Goal: Information Seeking & Learning: Ask a question

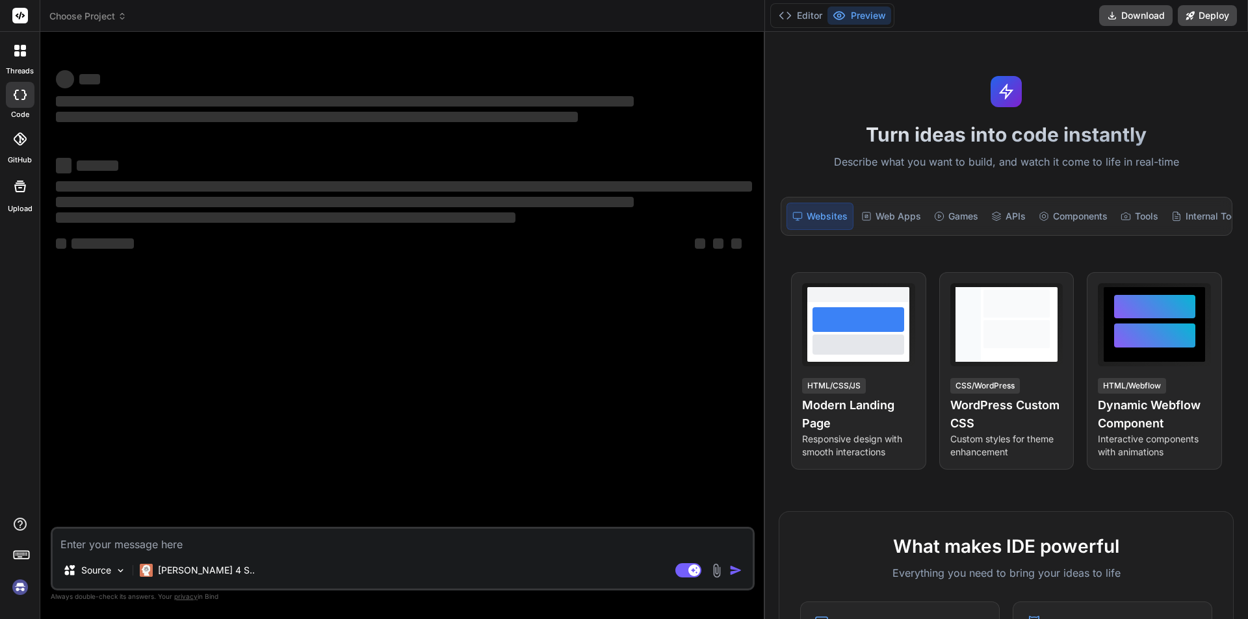
drag, startPoint x: 485, startPoint y: 267, endPoint x: 983, endPoint y: 261, distance: 497.2
click at [976, 265] on div "threads code GitHub Upload Choose Project Created with Pixso. Bind AI Web Searc…" at bounding box center [624, 309] width 1248 height 619
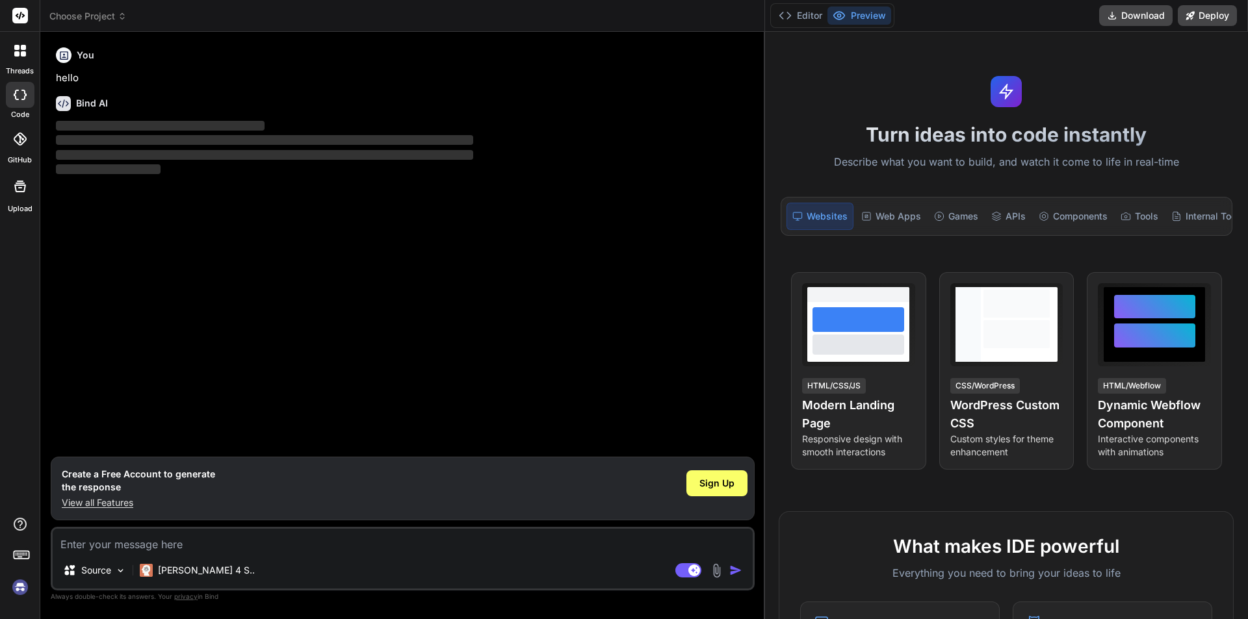
click at [168, 544] on textarea at bounding box center [403, 540] width 700 height 23
click at [712, 493] on div "Sign Up" at bounding box center [716, 484] width 61 height 26
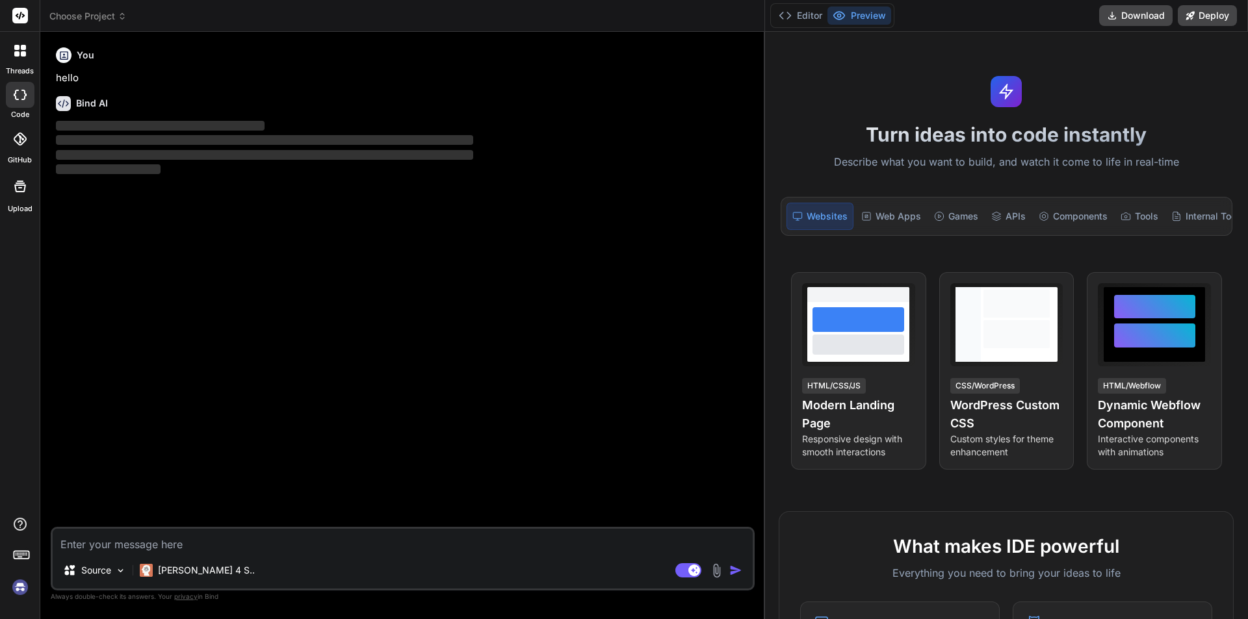
type textarea "x"
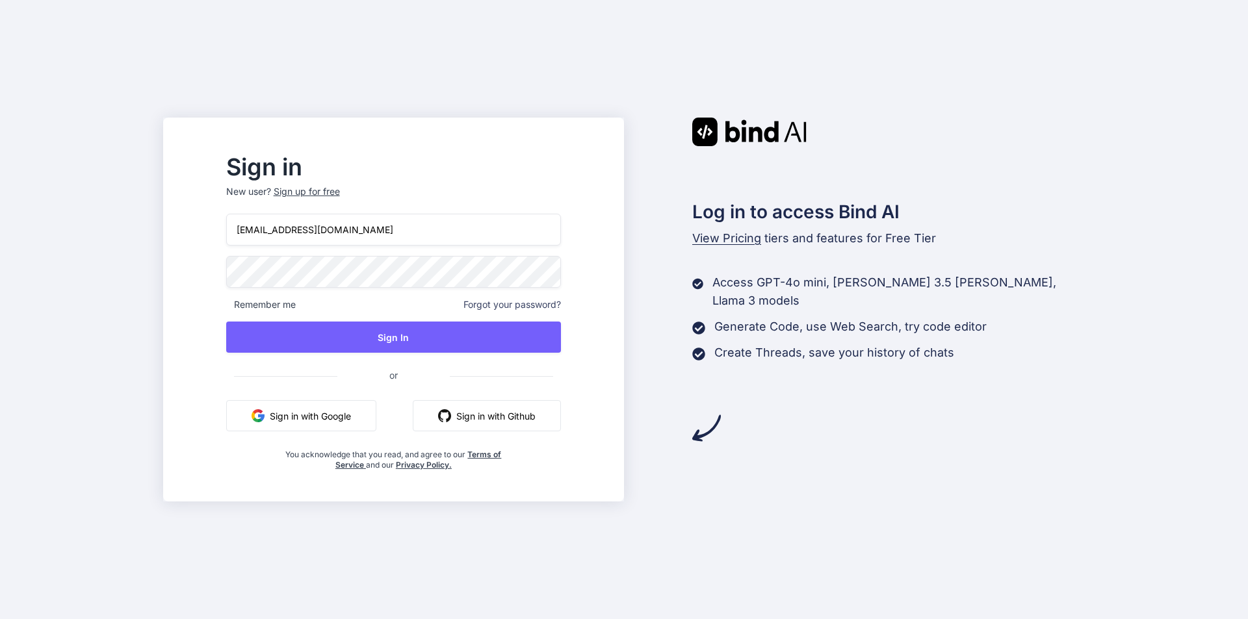
click at [293, 231] on input "[EMAIL_ADDRESS][DOMAIN_NAME]" at bounding box center [393, 230] width 335 height 32
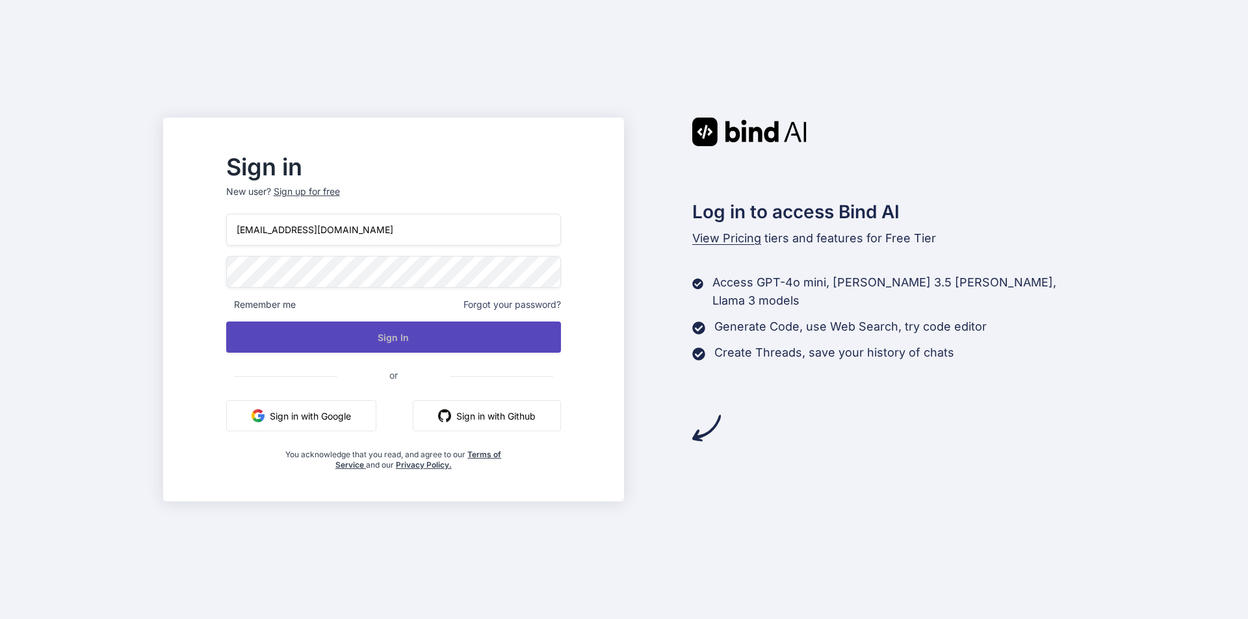
type input "[EMAIL_ADDRESS][DOMAIN_NAME]"
click at [415, 332] on button "Sign In" at bounding box center [393, 337] width 335 height 31
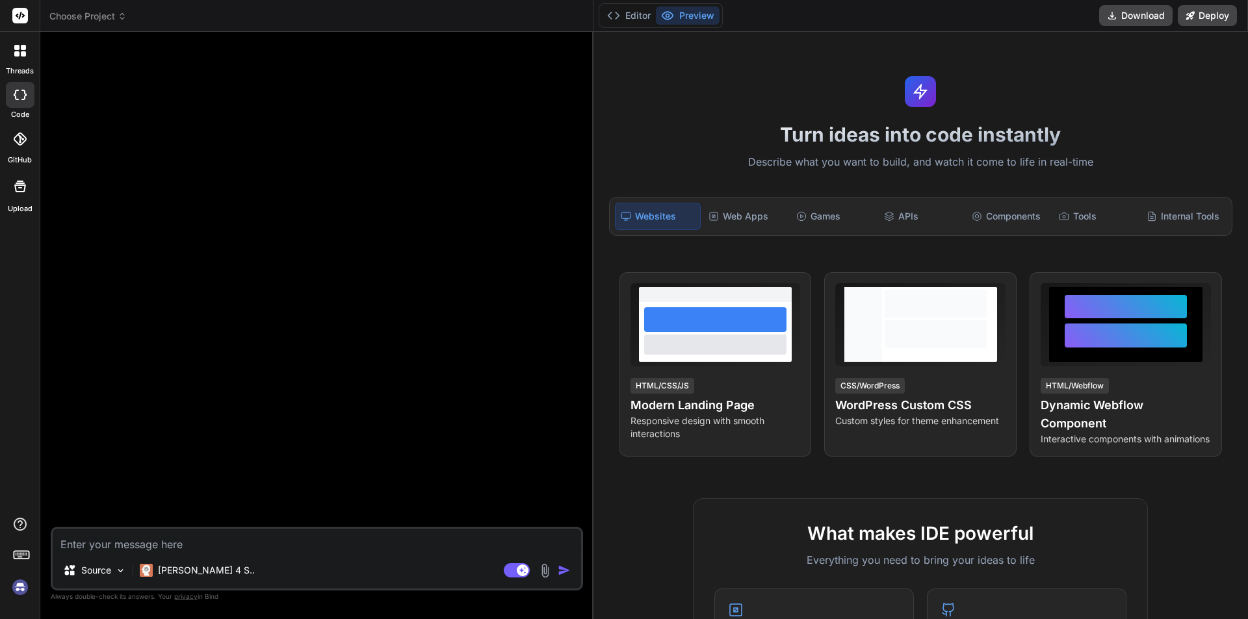
type textarea "x"
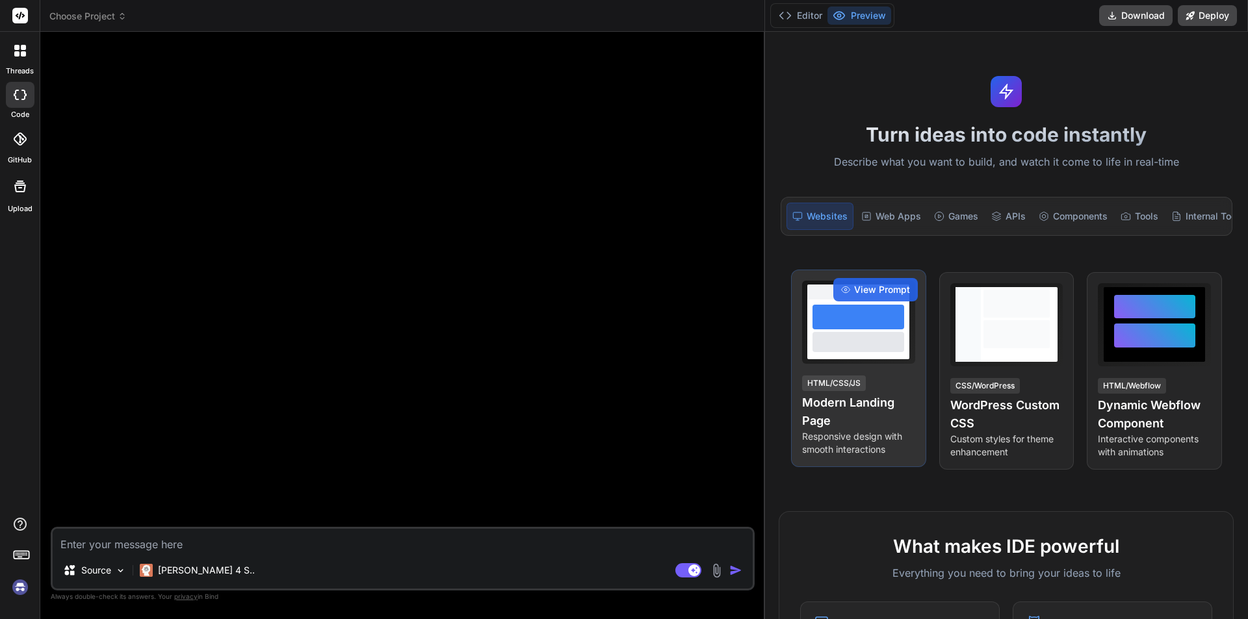
drag, startPoint x: 485, startPoint y: 280, endPoint x: 896, endPoint y: 277, distance: 410.1
click at [896, 277] on div "threads code GitHub Upload Choose Project Created with Pixso. Bind AI Web Searc…" at bounding box center [624, 309] width 1248 height 619
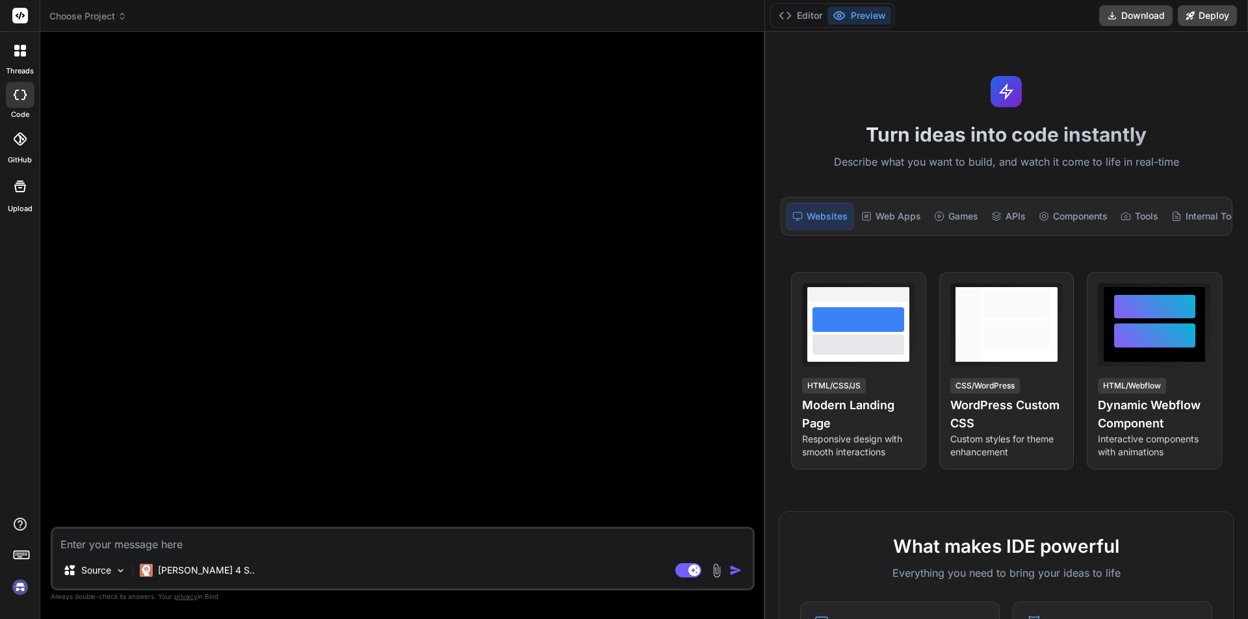
click at [306, 538] on textarea at bounding box center [403, 540] width 700 height 23
type textarea "h"
type textarea "x"
type textarea "hi"
type textarea "x"
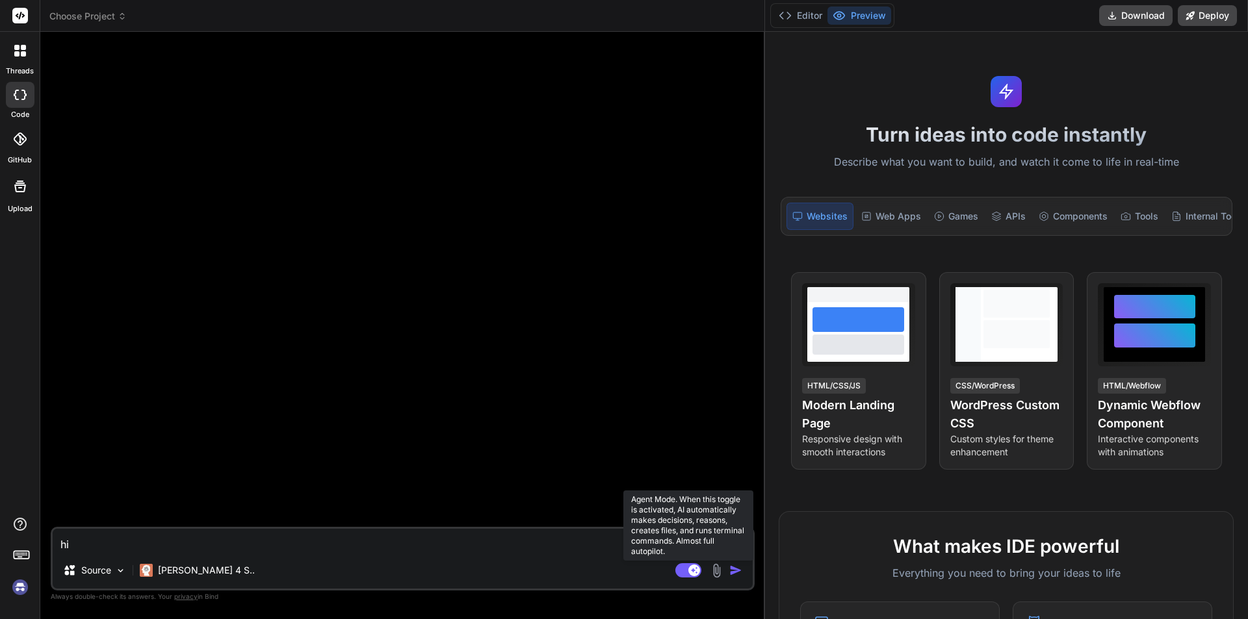
type textarea "hi"
click at [693, 572] on icon at bounding box center [694, 570] width 6 height 6
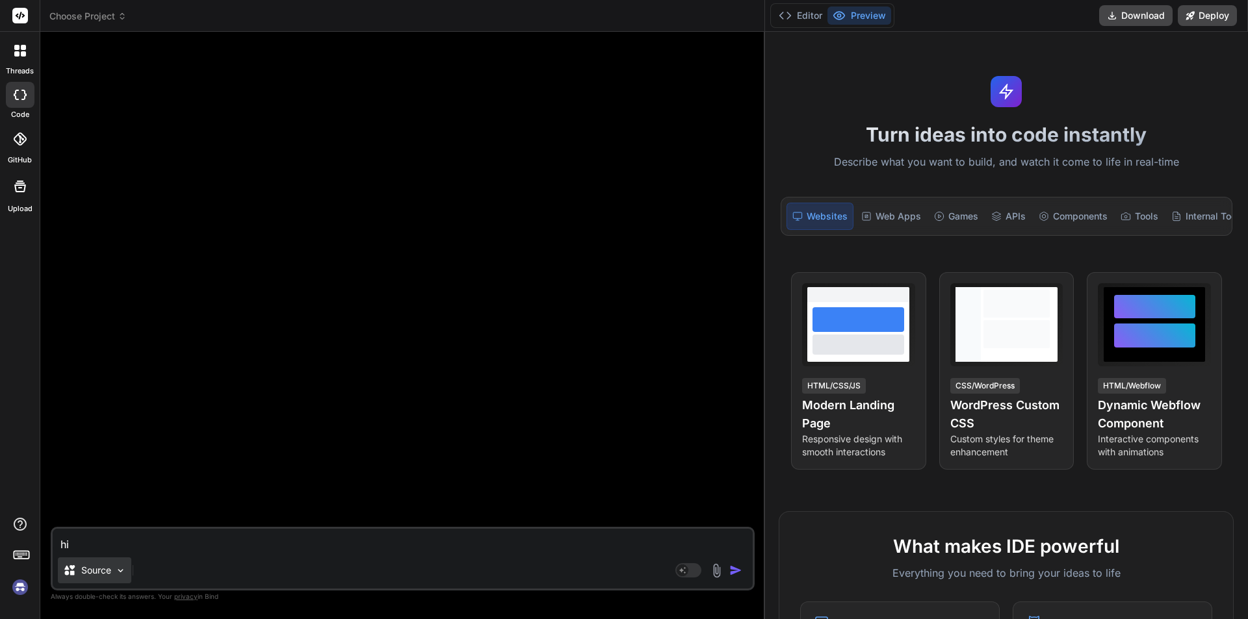
click at [118, 575] on img at bounding box center [120, 570] width 11 height 11
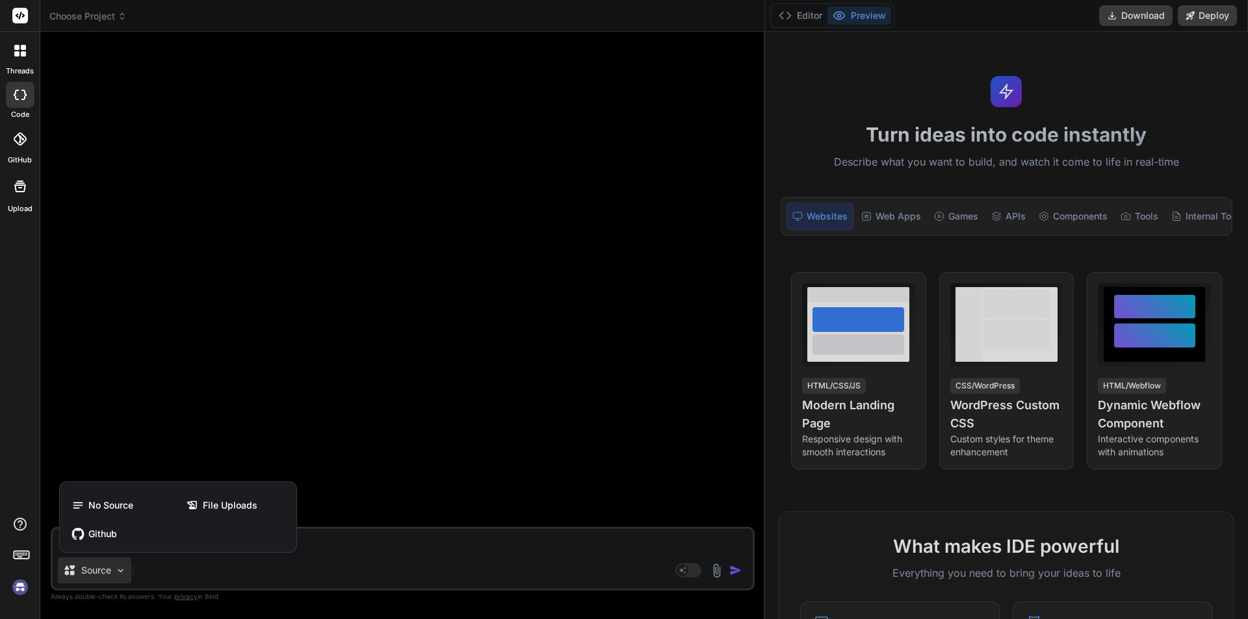
click at [520, 569] on div at bounding box center [624, 309] width 1248 height 619
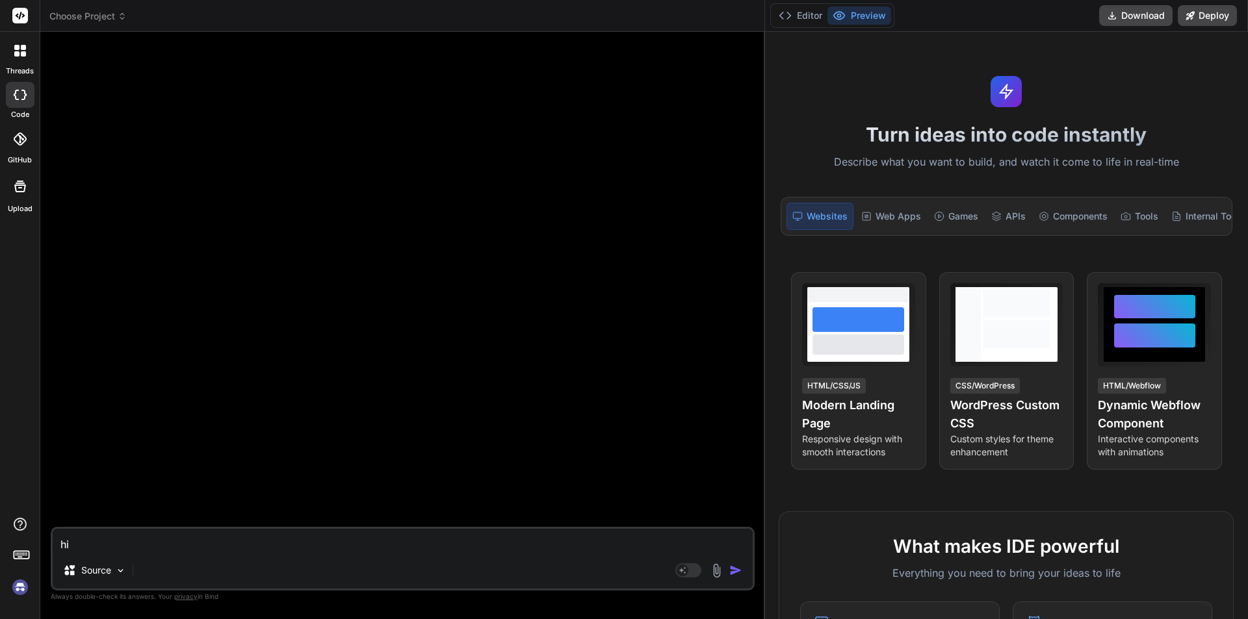
click at [254, 374] on div at bounding box center [403, 284] width 701 height 485
click at [736, 572] on img "button" at bounding box center [735, 570] width 13 height 13
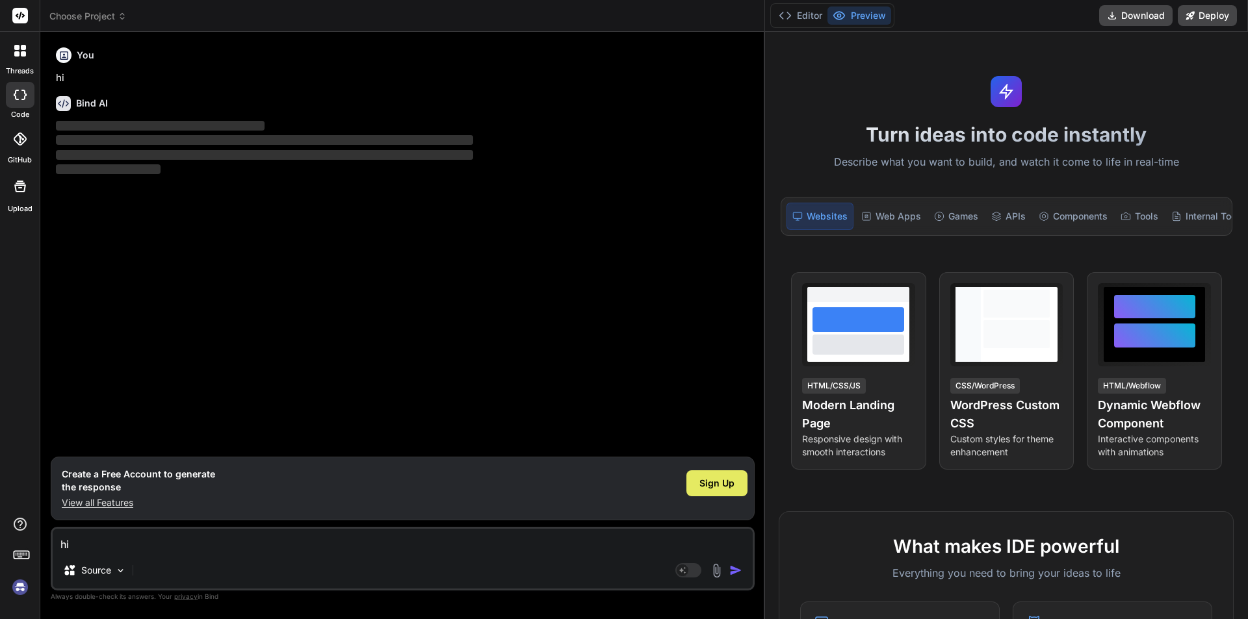
click at [730, 476] on div "Sign Up" at bounding box center [716, 484] width 61 height 26
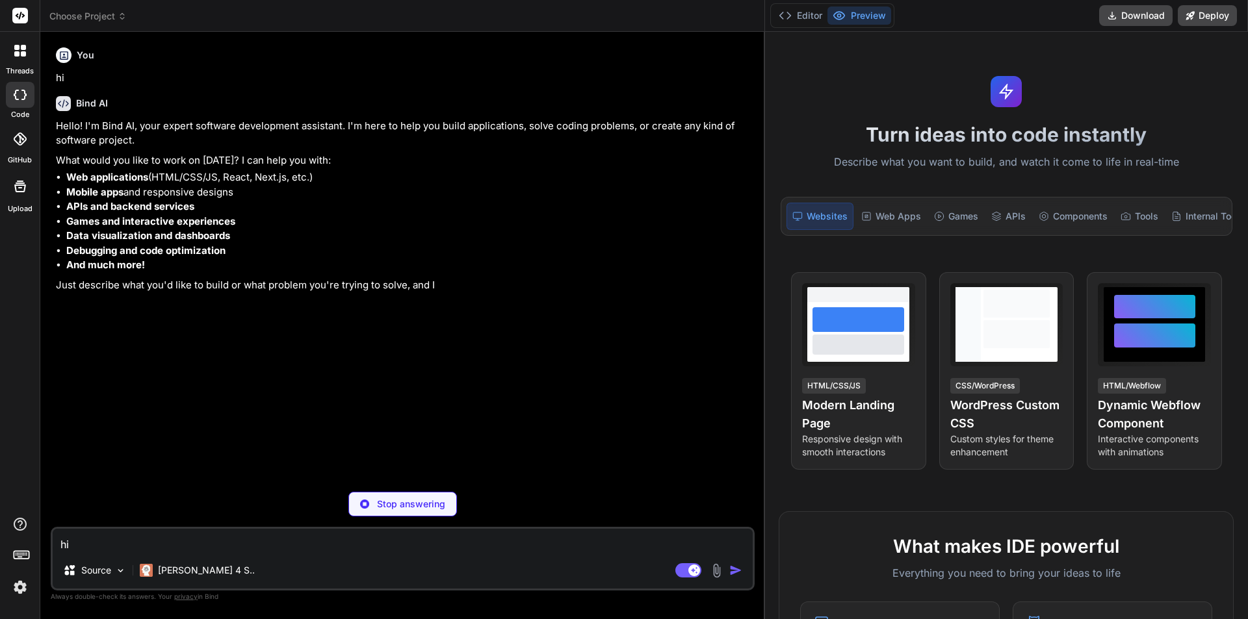
type textarea "x"
click at [325, 543] on textarea "hi" at bounding box center [403, 540] width 700 height 23
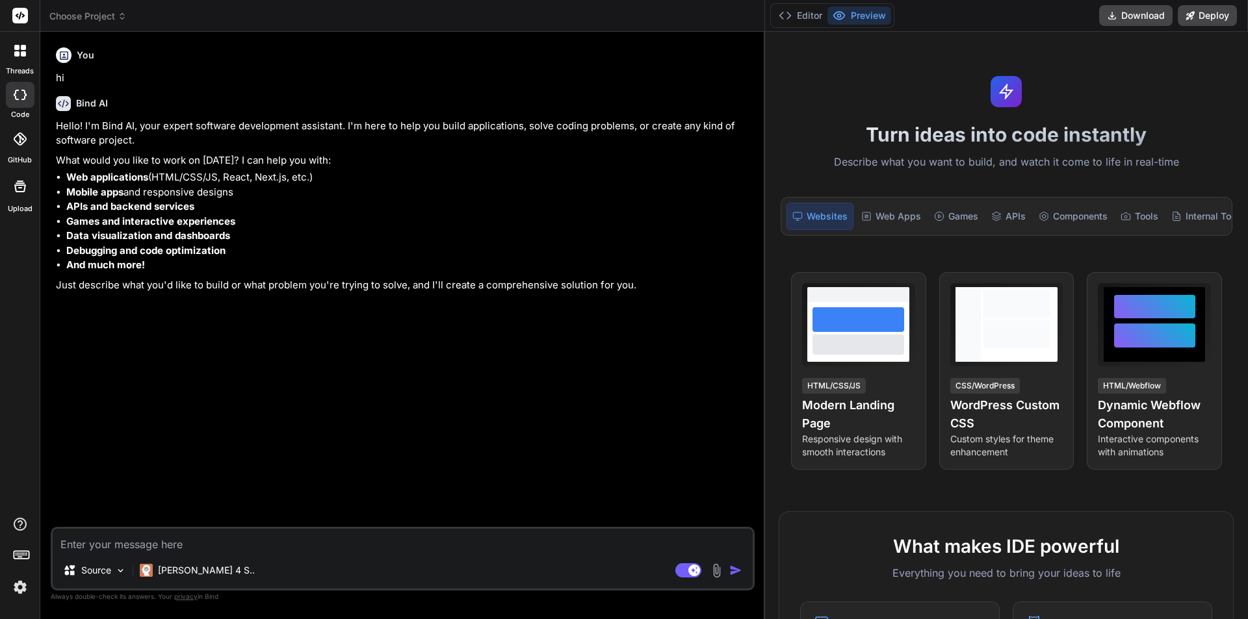
type textarea "h"
type textarea "x"
type textarea "hw"
type textarea "x"
type textarea "hwo"
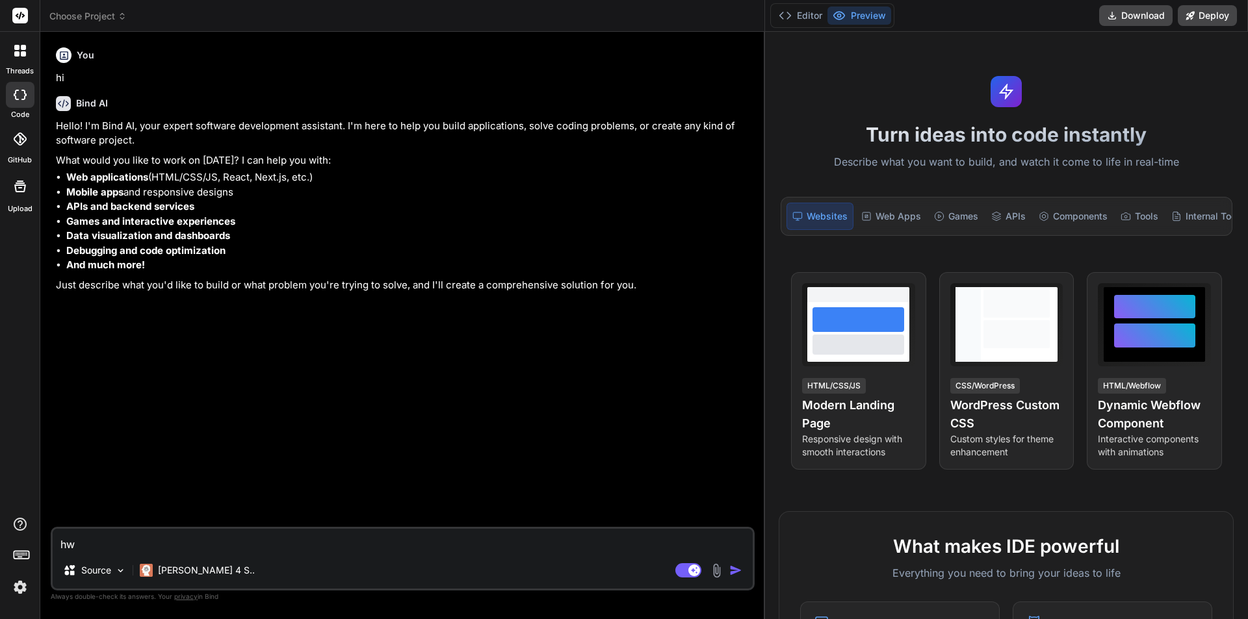
type textarea "x"
type textarea "hwot"
type textarea "x"
type textarea "hwo"
type textarea "x"
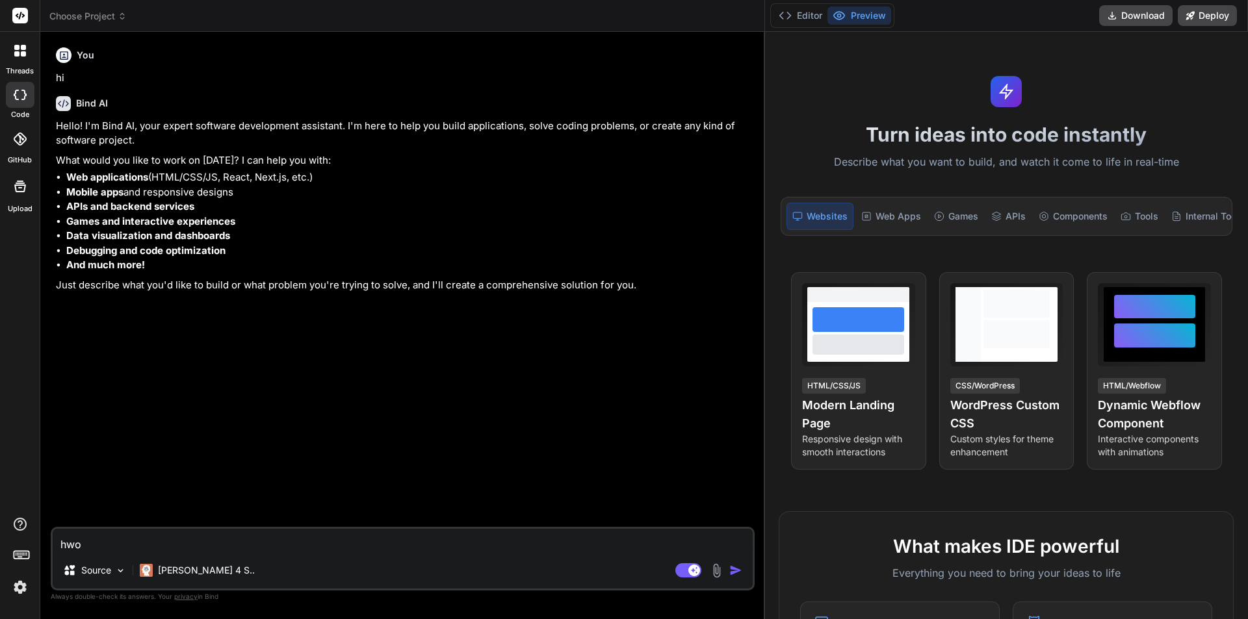
type textarea "hw"
type textarea "x"
type textarea "h"
type textarea "x"
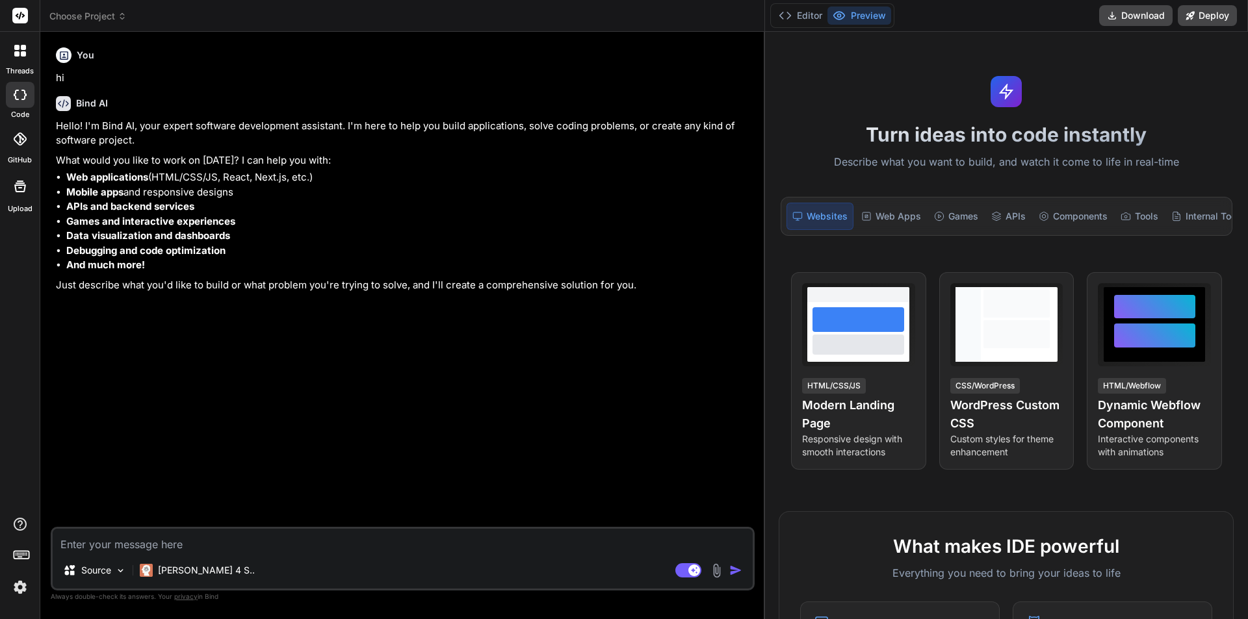
type textarea "w"
type textarea "x"
type textarea "wh"
type textarea "x"
type textarea "wha"
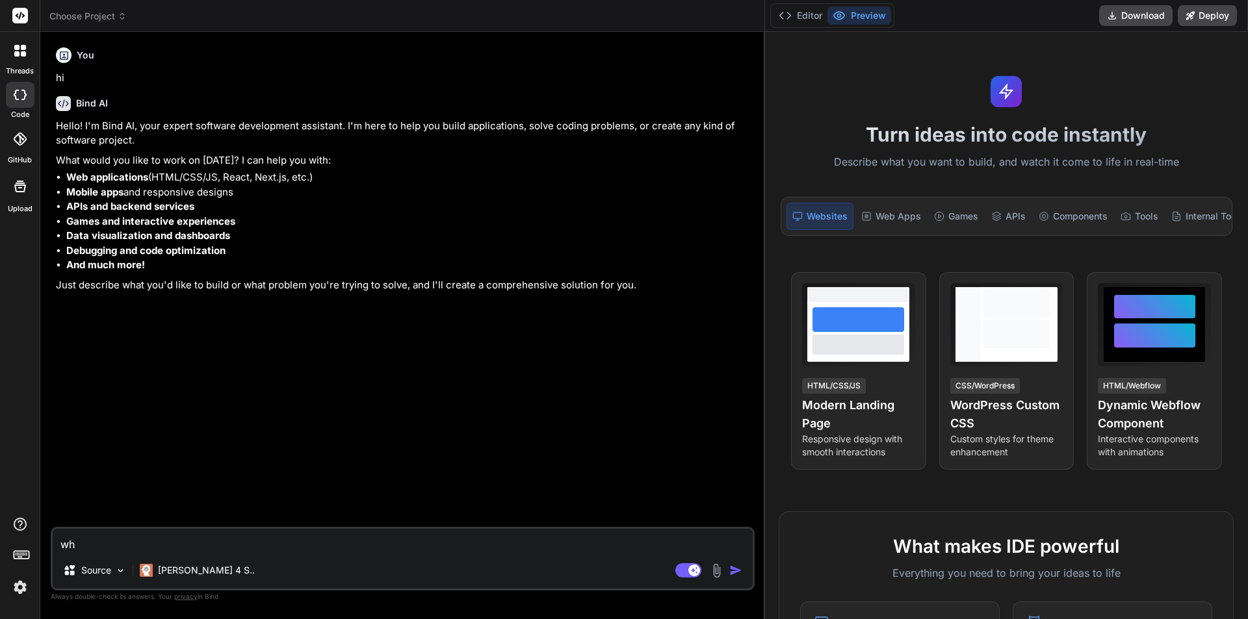
type textarea "x"
type textarea "what"
type textarea "x"
type textarea "what"
type textarea "x"
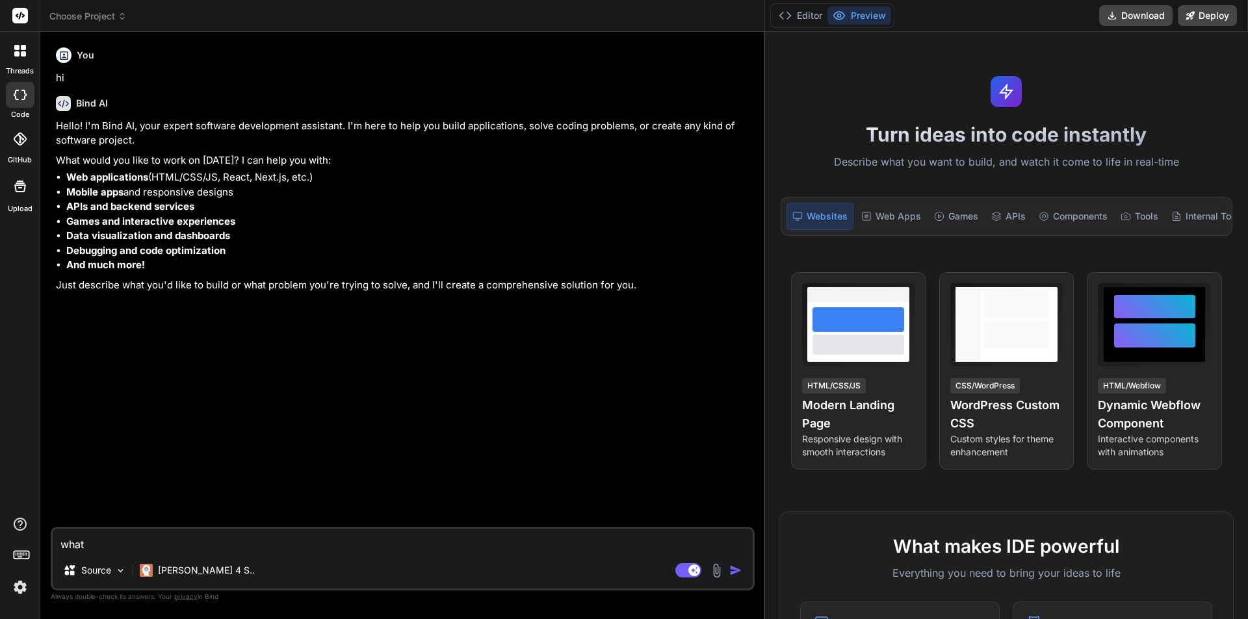
type textarea "what t"
type textarea "x"
type textarea "what ti"
type textarea "x"
type textarea "what tis"
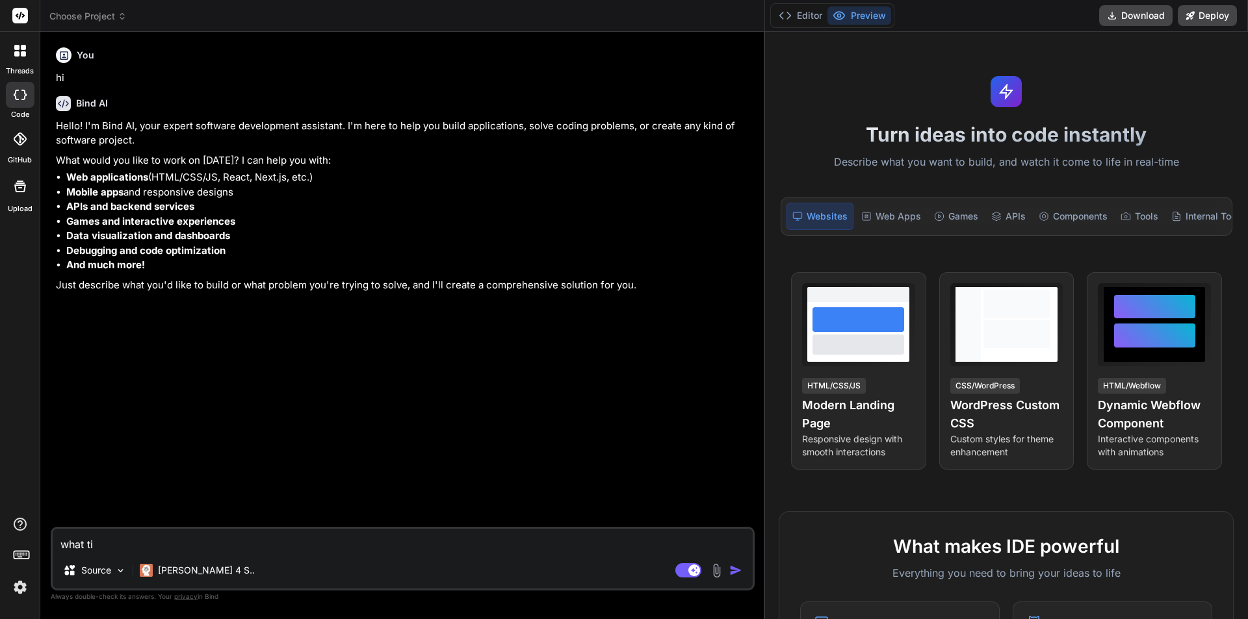
type textarea "x"
type textarea "what tis"
type textarea "x"
type textarea "what tis"
type textarea "x"
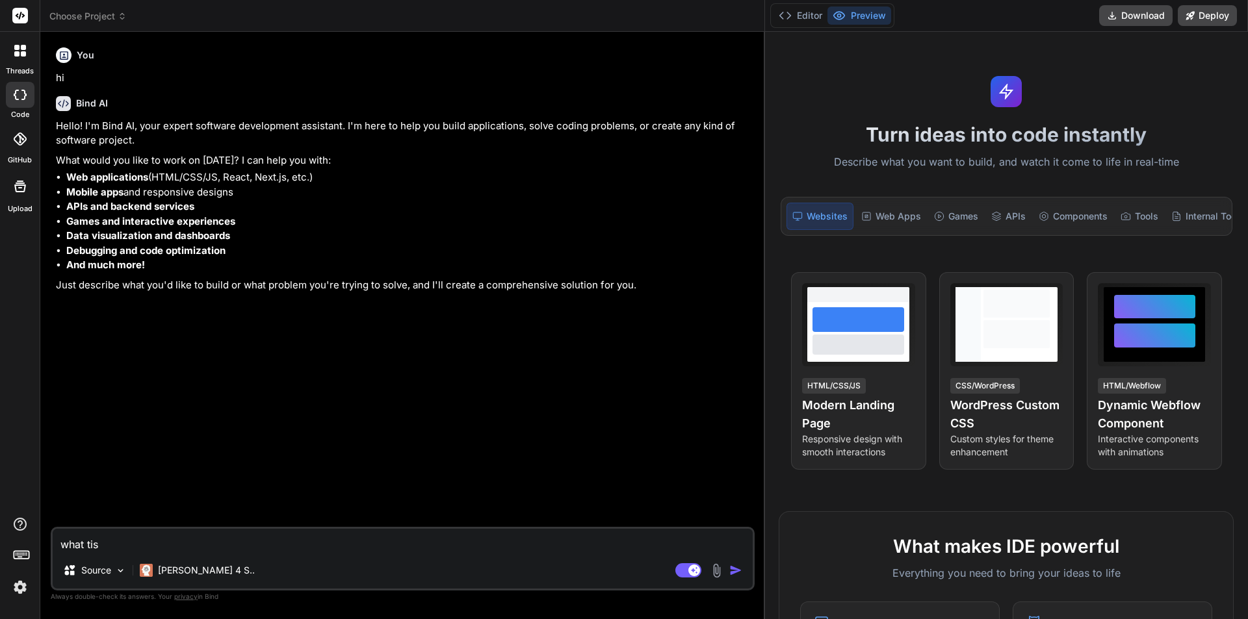
type textarea "what ti"
type textarea "x"
type textarea "what t"
type textarea "x"
type textarea "what"
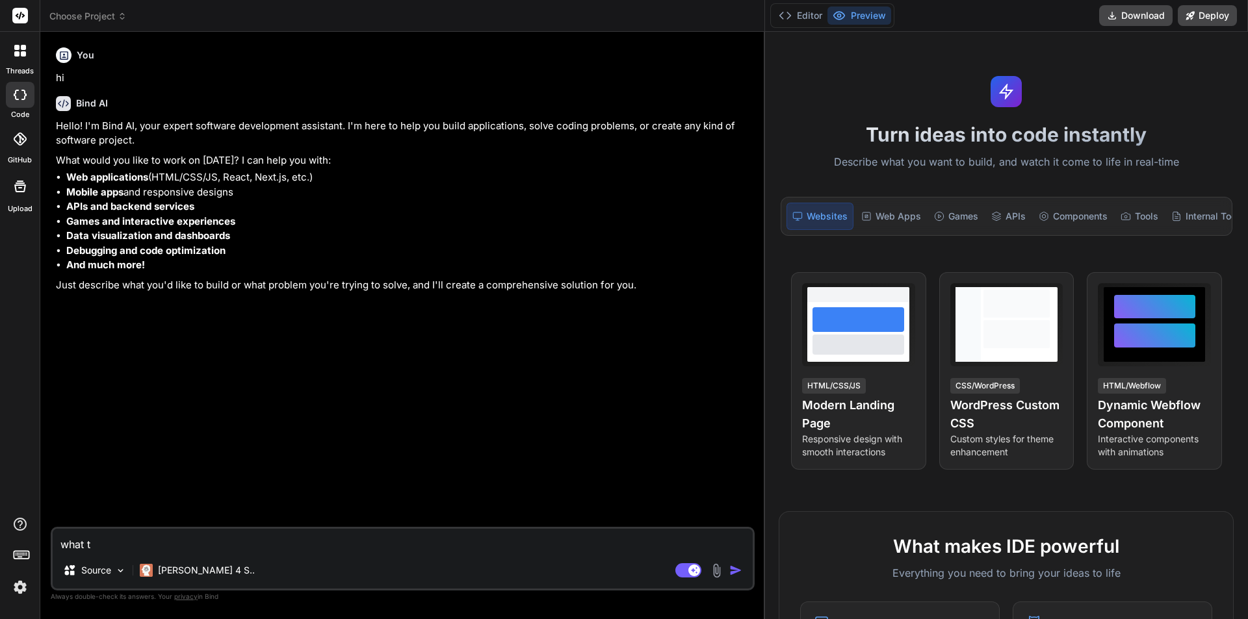
type textarea "x"
type textarea "what i"
type textarea "x"
type textarea "what is"
type textarea "x"
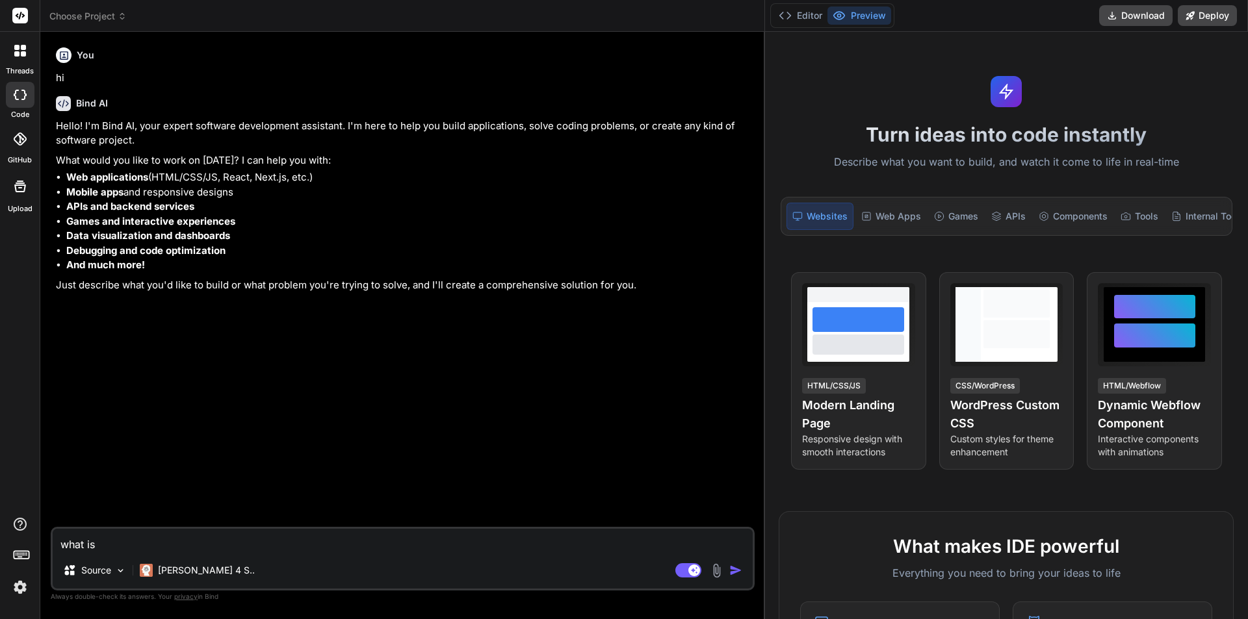
type textarea "what is"
type textarea "x"
type textarea "what is v"
type textarea "x"
type textarea "what is va"
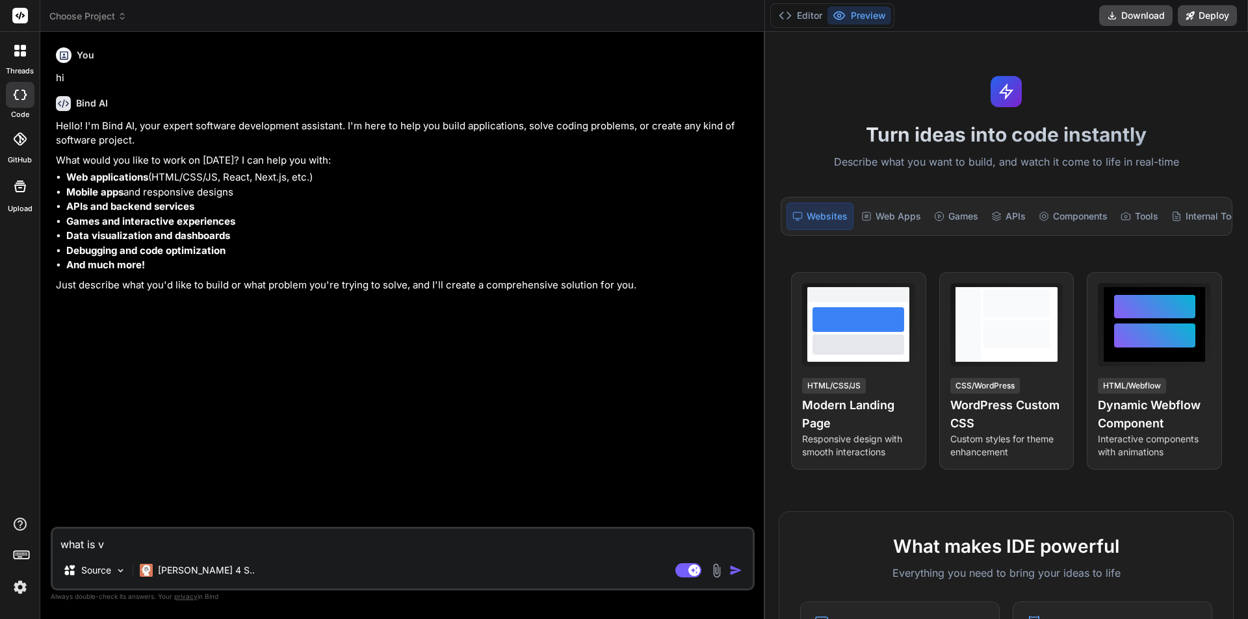
type textarea "x"
type textarea "what is val"
type textarea "x"
type textarea "what is valu"
type textarea "x"
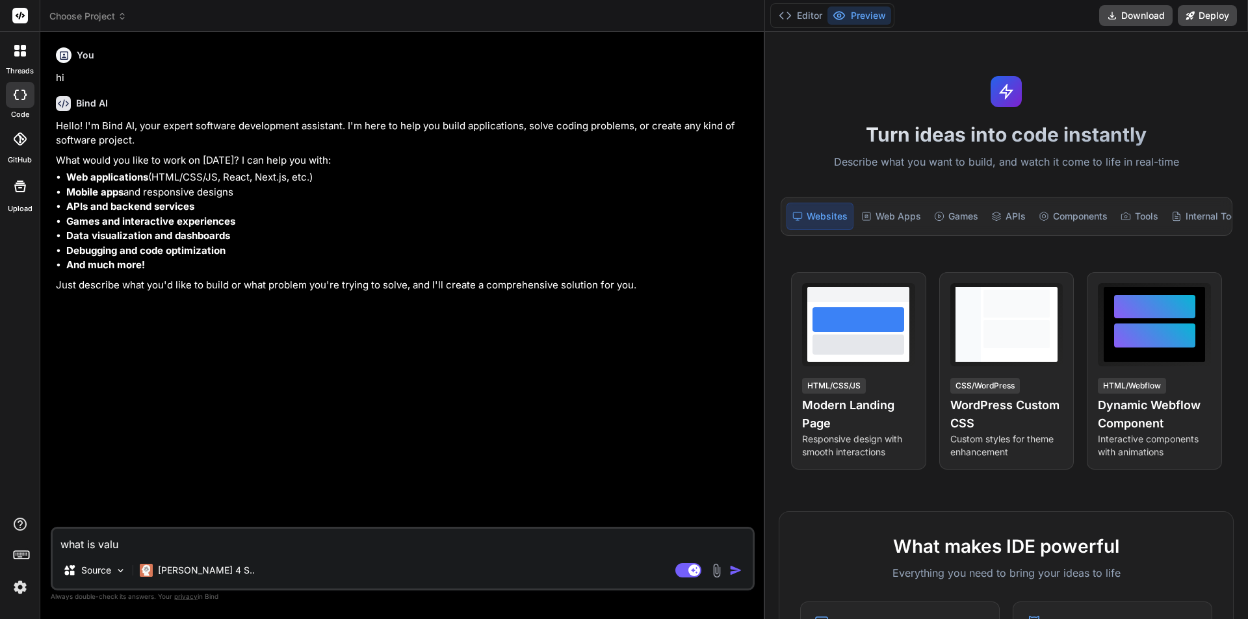
type textarea "what is value"
type textarea "x"
type textarea "what is value"
type textarea "x"
type textarea "what is value t"
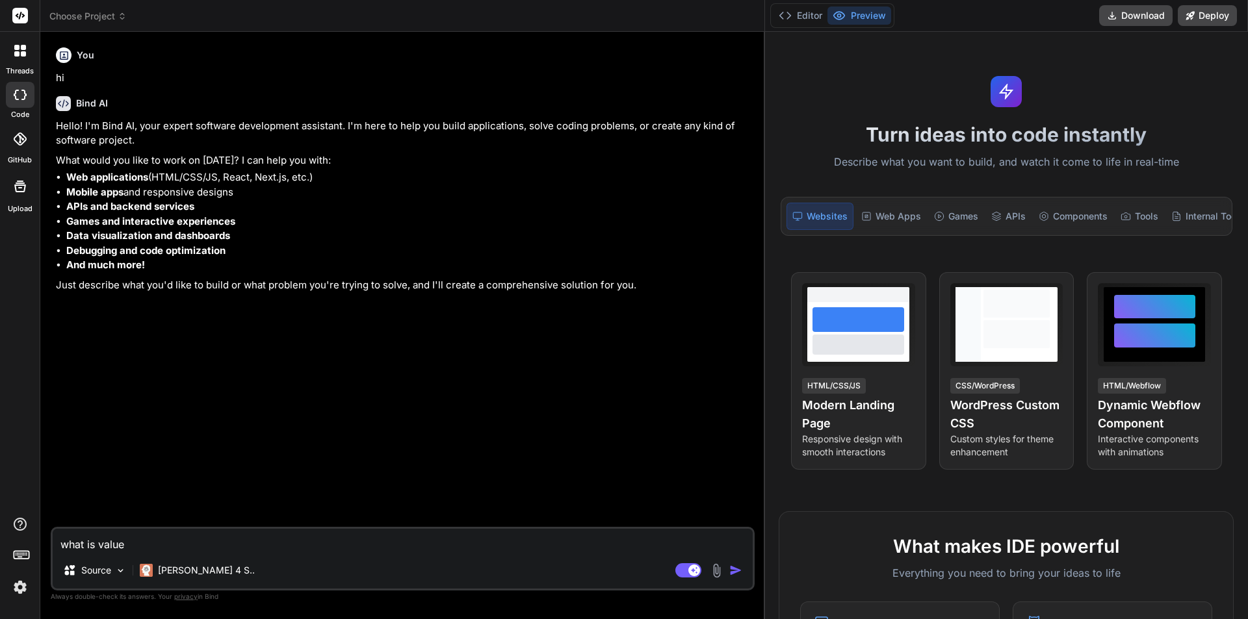
type textarea "x"
type textarea "what is value tp"
type textarea "x"
type textarea "what is value tpe"
type textarea "x"
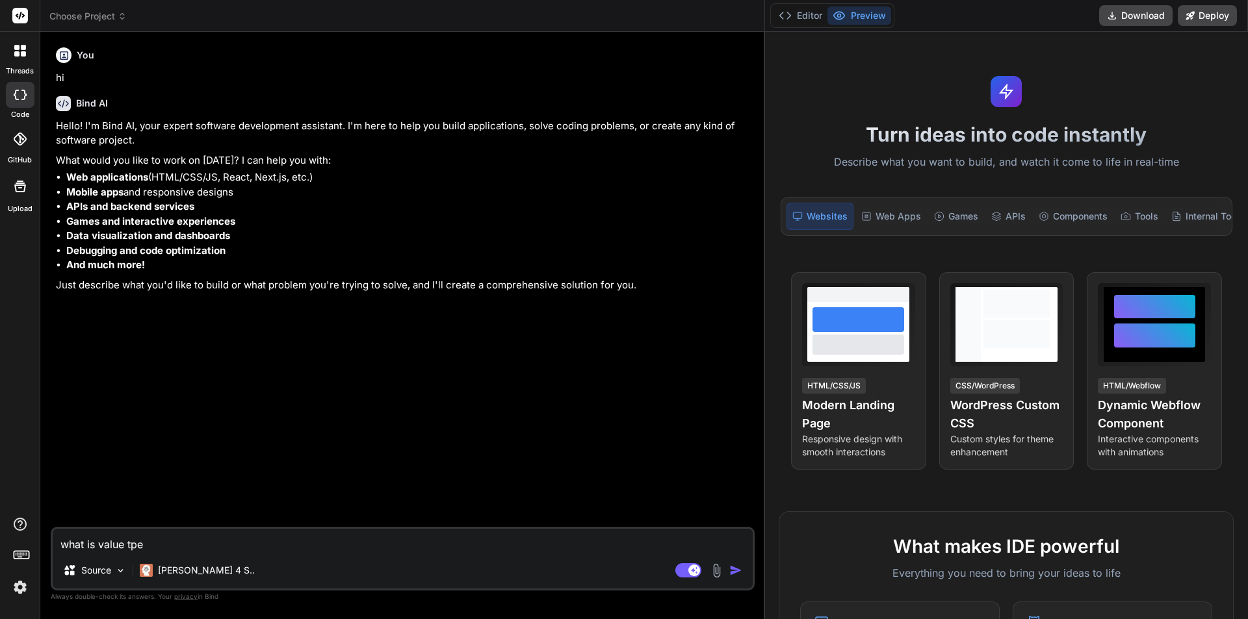
type textarea "what is value tp"
type textarea "x"
type textarea "what is value t"
type textarea "x"
type textarea "what is value ty"
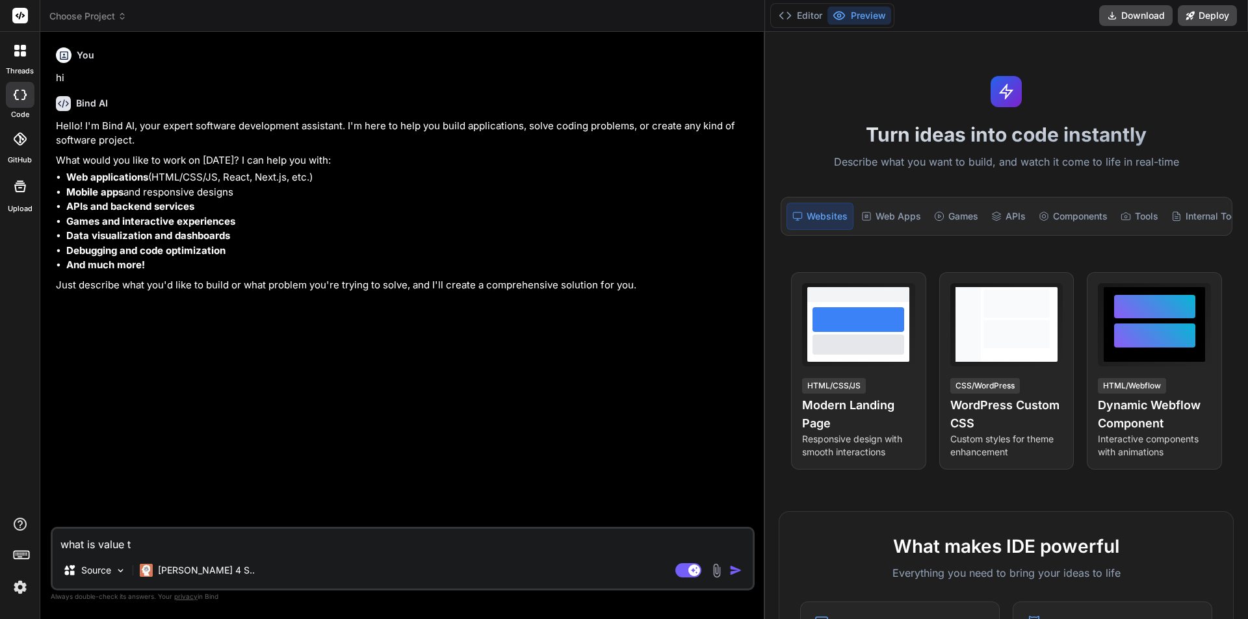
type textarea "x"
type textarea "what is value typ"
type textarea "x"
type textarea "what is value type"
type textarea "x"
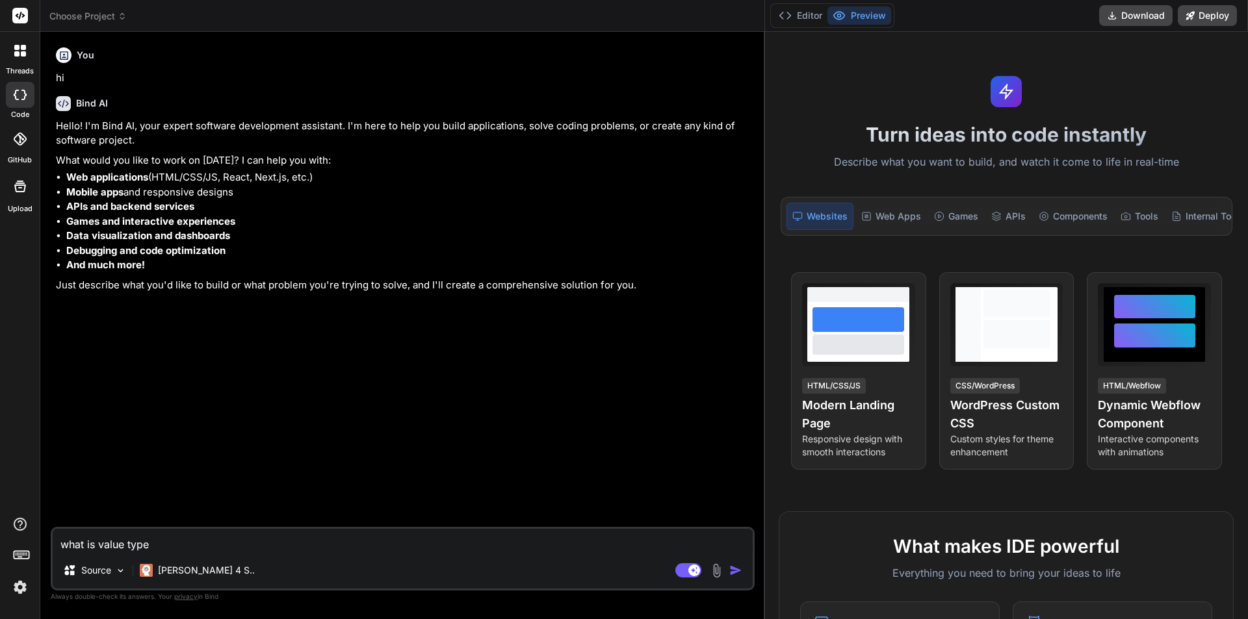
type textarea "what is value type"
type textarea "x"
type textarea "what is value type a"
type textarea "x"
type textarea "what is value type an"
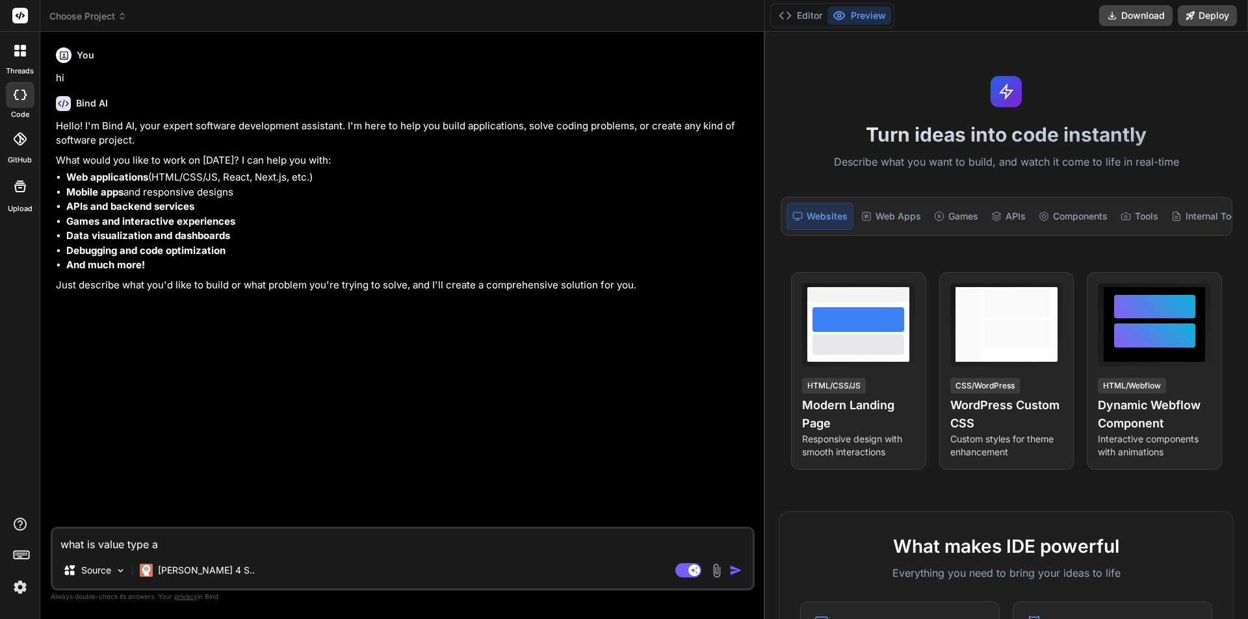
type textarea "x"
type textarea "what is value type and"
type textarea "x"
type textarea "what is value type and"
type textarea "x"
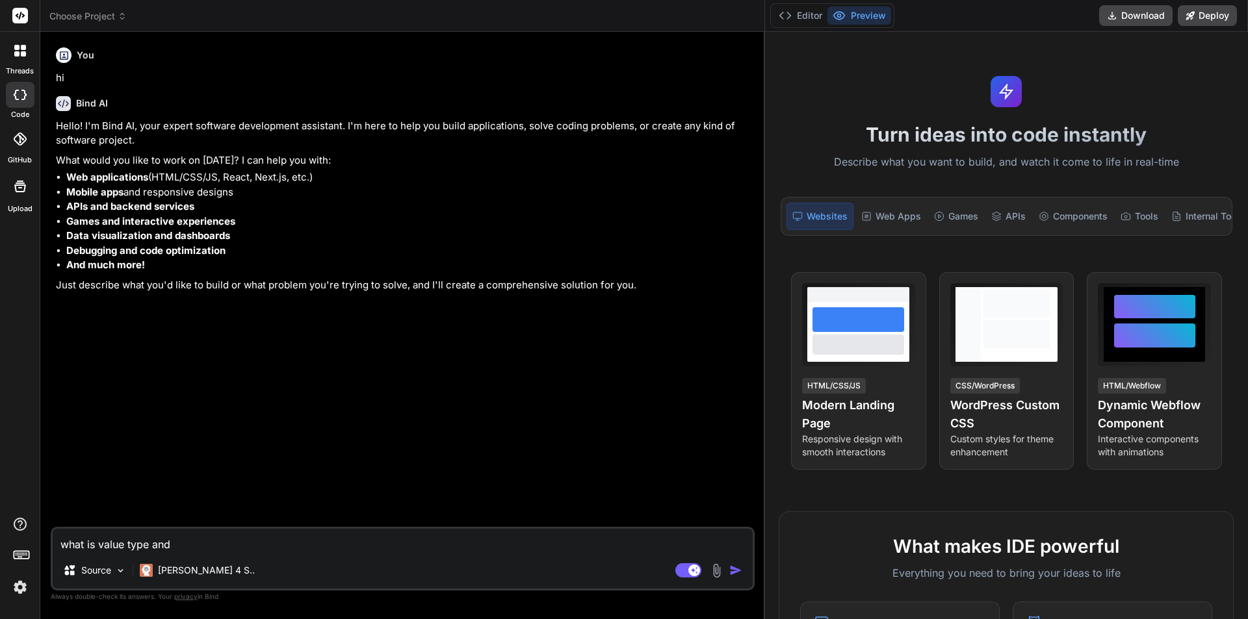
type textarea "what is value type and r"
type textarea "x"
type textarea "what is value type and re"
type textarea "x"
type textarea "what is value type and ref"
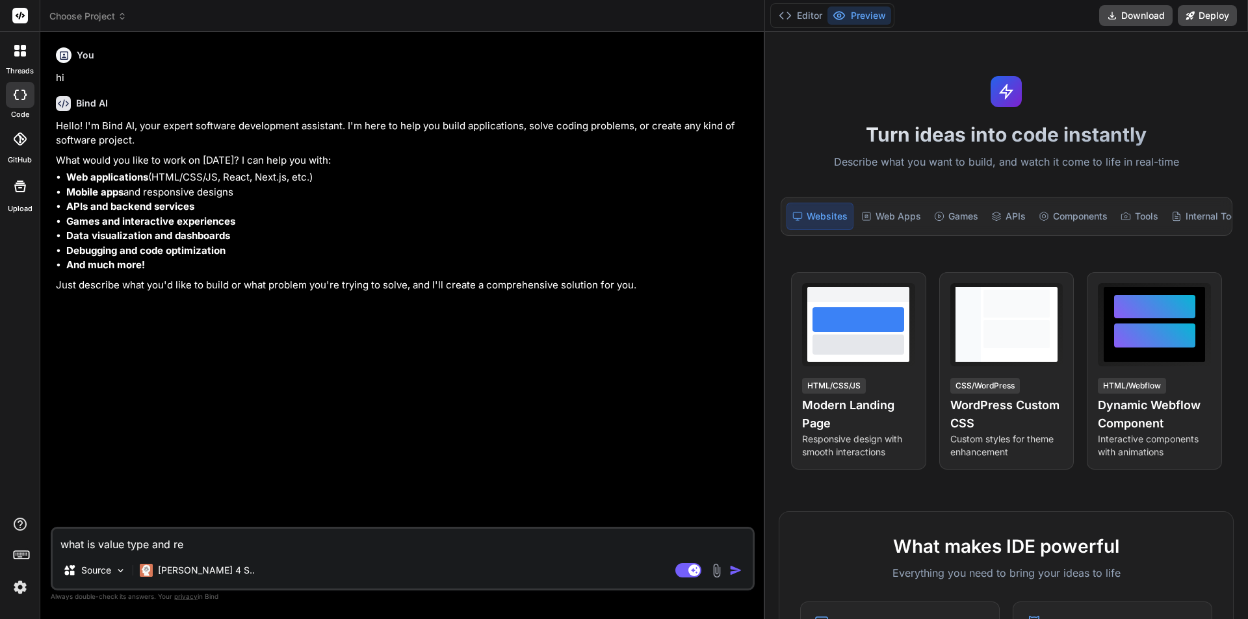
type textarea "x"
type textarea "what is value type and refe"
type textarea "x"
type textarea "what is value type and refer"
type textarea "x"
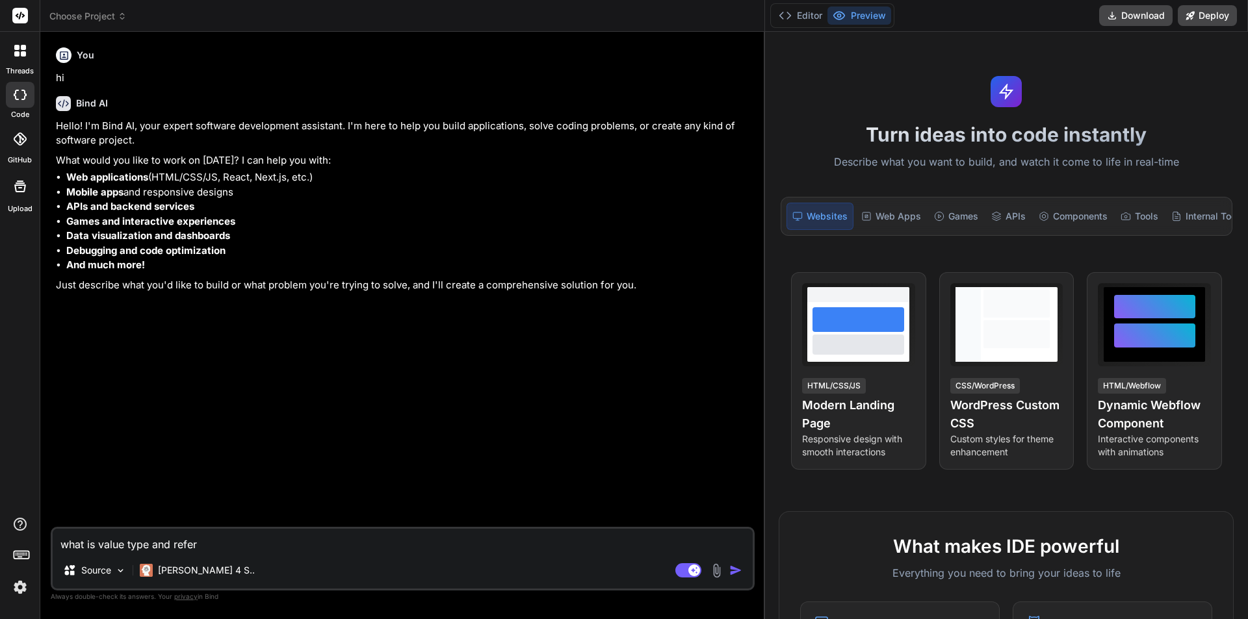
type textarea "what is value type and refere"
type textarea "x"
type textarea "what is value type and referen"
type textarea "x"
type textarea "what is value type and referenc"
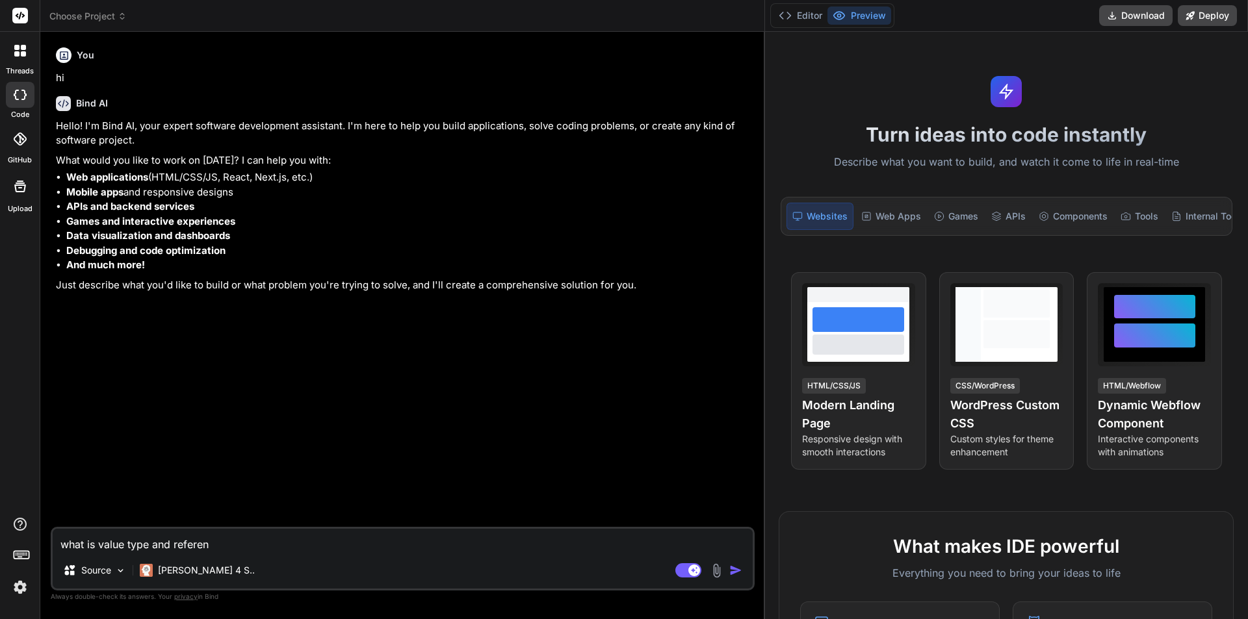
type textarea "x"
type textarea "what is value type and reference"
type textarea "x"
type textarea "what is value type and reference"
type textarea "x"
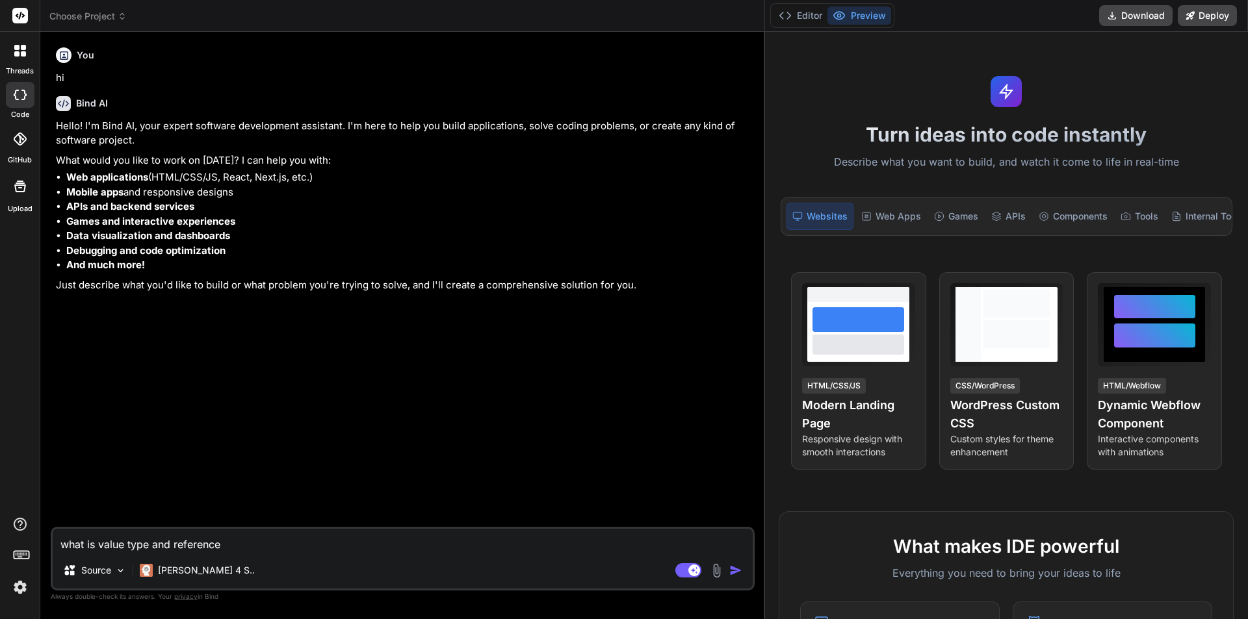
type textarea "what is value type and reference t"
type textarea "x"
type textarea "what is value type and reference ty"
type textarea "x"
type textarea "what is value type and reference typ"
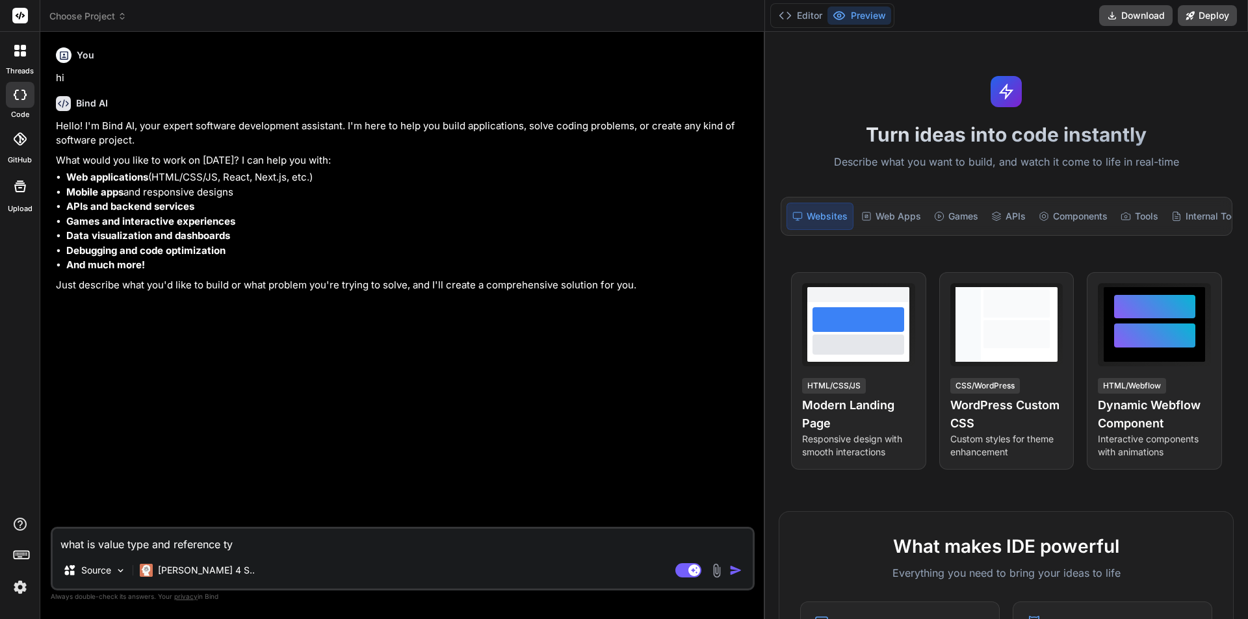
type textarea "x"
type textarea "what is value type and reference type"
type textarea "x"
type textarea "what is value type and reference type?"
type textarea "x"
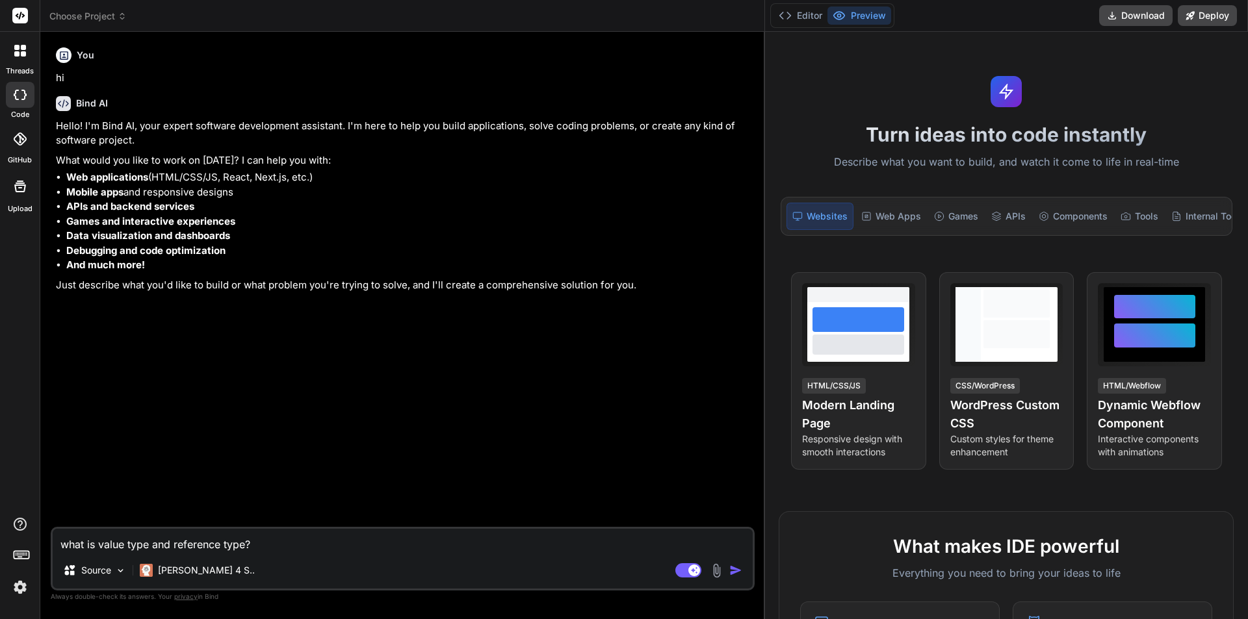
type textarea "what is value type and reference type?"
click at [735, 569] on img "button" at bounding box center [735, 570] width 13 height 13
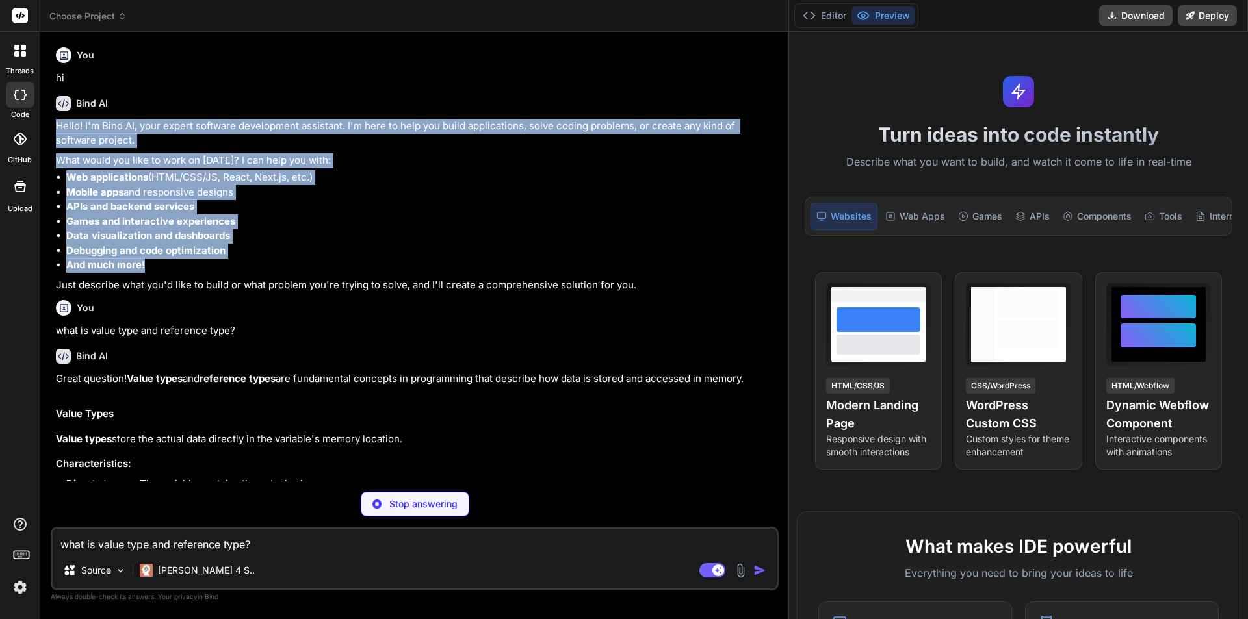
type textarea "x"
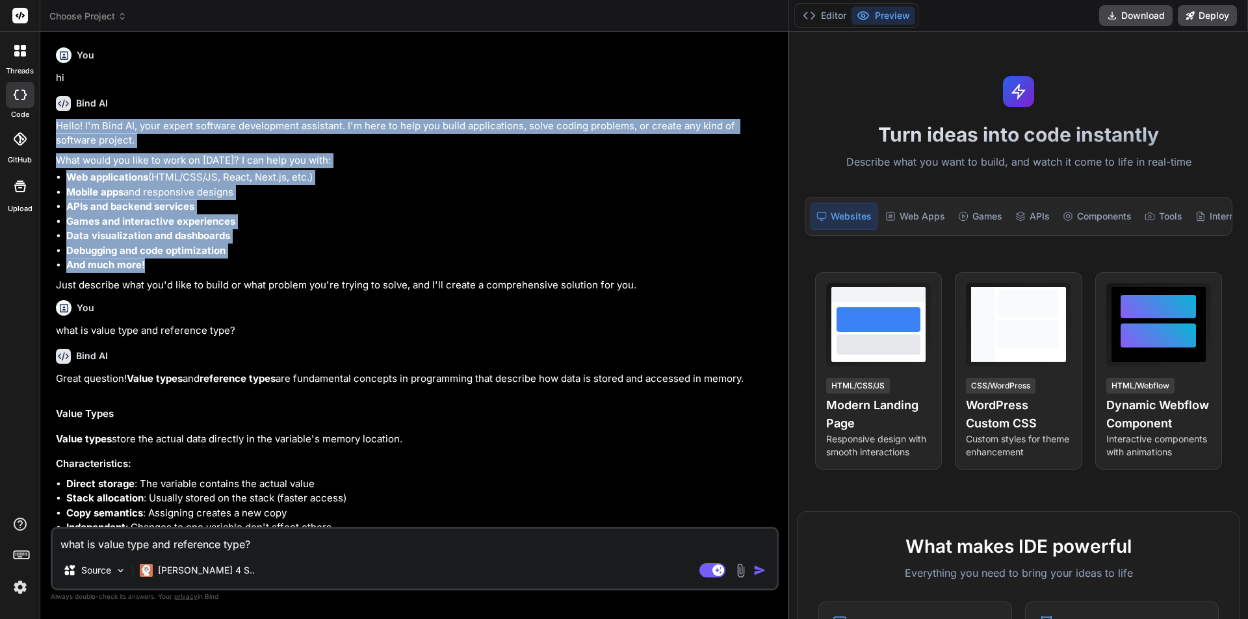
drag, startPoint x: 56, startPoint y: 125, endPoint x: 266, endPoint y: 266, distance: 253.2
click at [266, 266] on div "Hello! I'm Bind AI, your expert software development assistant. I'm here to hel…" at bounding box center [416, 206] width 720 height 174
click at [335, 253] on li "Debugging and code optimization" at bounding box center [421, 251] width 710 height 15
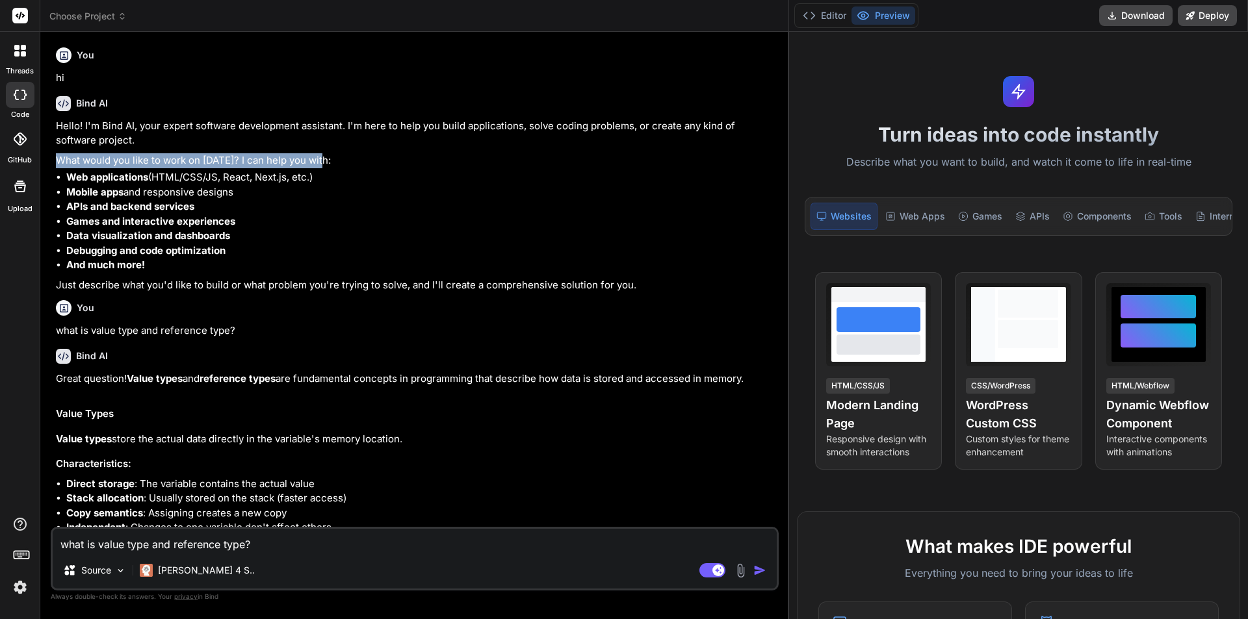
drag, startPoint x: 57, startPoint y: 157, endPoint x: 324, endPoint y: 166, distance: 266.6
click at [324, 166] on p "What would you like to work on today? I can help you with:" at bounding box center [416, 160] width 720 height 15
click at [331, 156] on p "What would you like to work on today? I can help you with:" at bounding box center [416, 160] width 720 height 15
drag, startPoint x: 57, startPoint y: 161, endPoint x: 320, endPoint y: 168, distance: 263.9
click at [320, 168] on div "Hello! I'm Bind AI, your expert software development assistant. I'm here to hel…" at bounding box center [416, 206] width 720 height 174
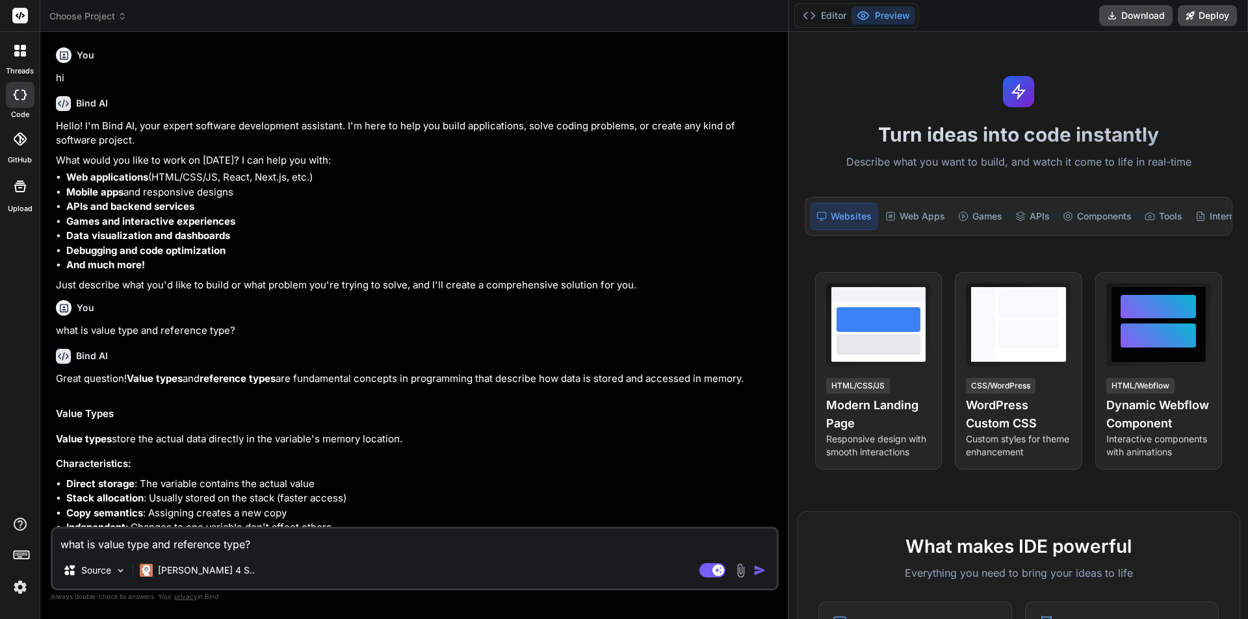
click at [283, 200] on li "APIs and backend services" at bounding box center [421, 207] width 710 height 15
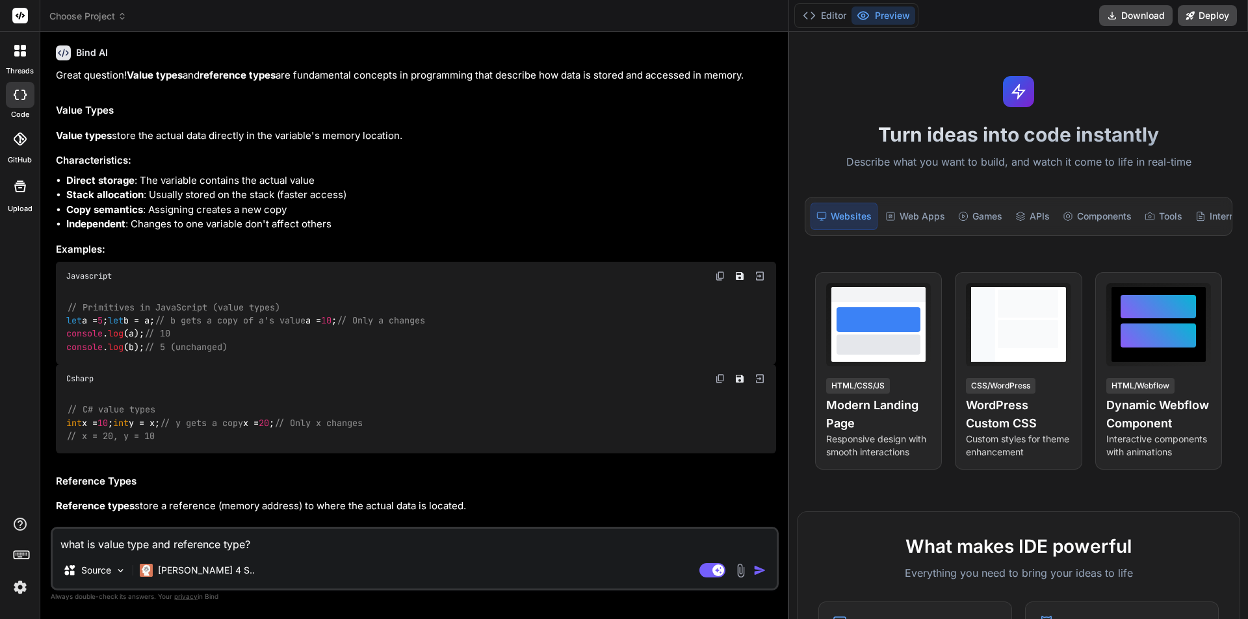
scroll to position [1135, 0]
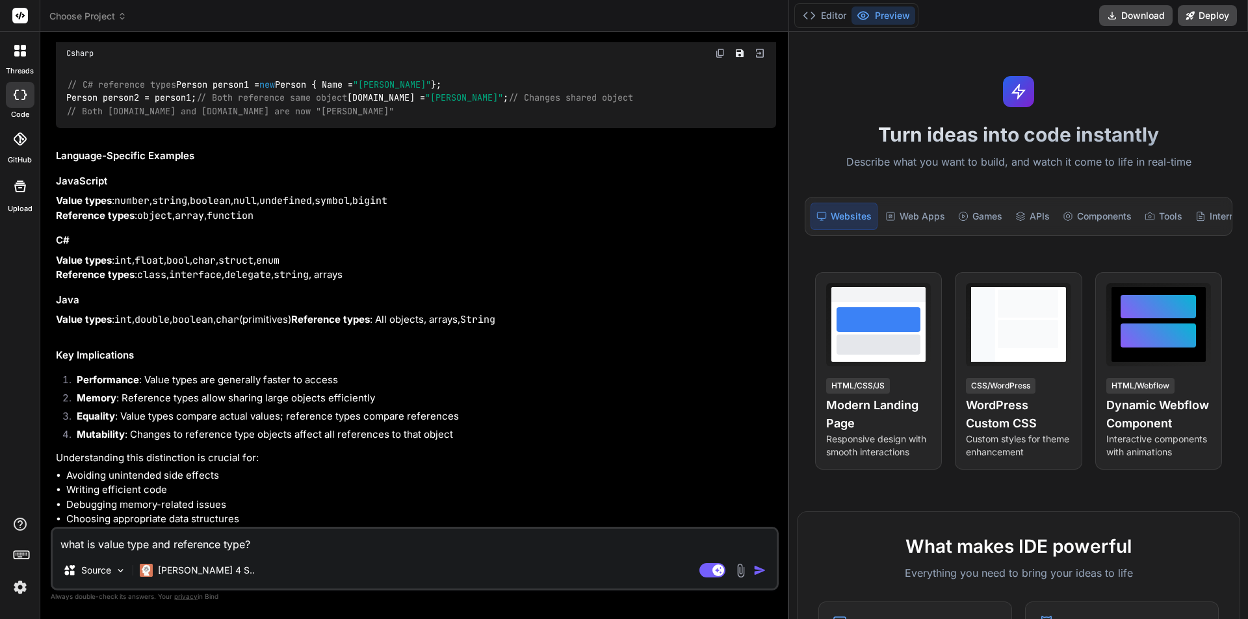
click at [281, 533] on textarea "what is value type and reference type?" at bounding box center [415, 540] width 724 height 23
type textarea "w"
type textarea "x"
type textarea "wh"
type textarea "x"
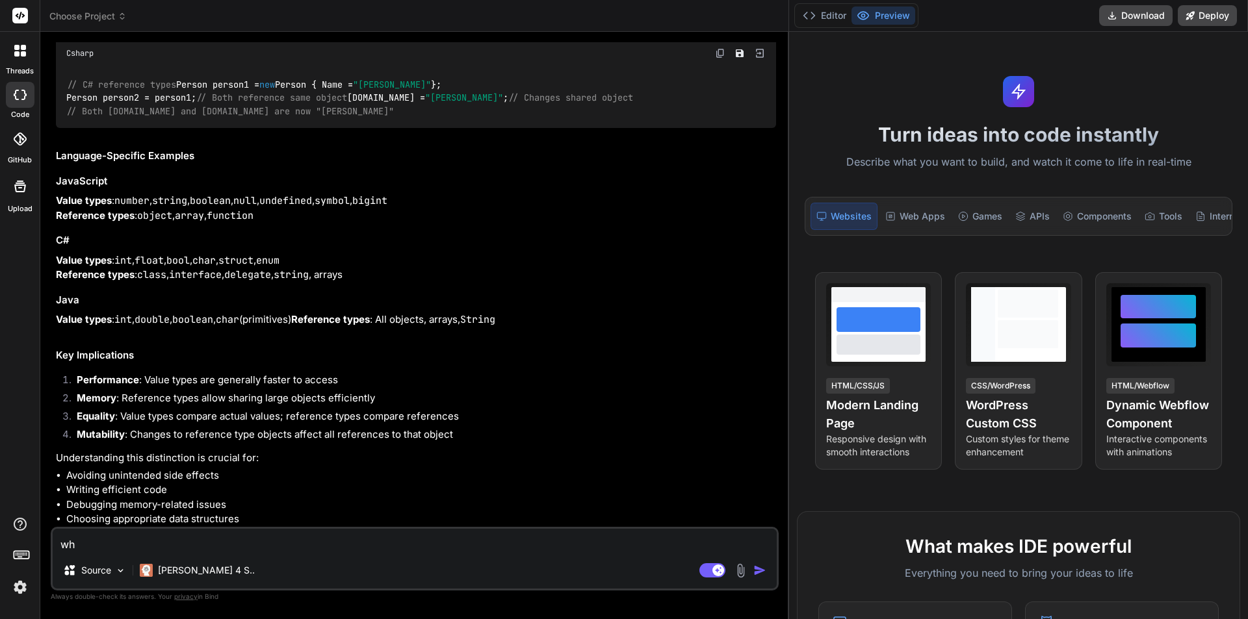
type textarea "why"
type textarea "x"
type textarea "why"
type textarea "x"
type textarea "why w"
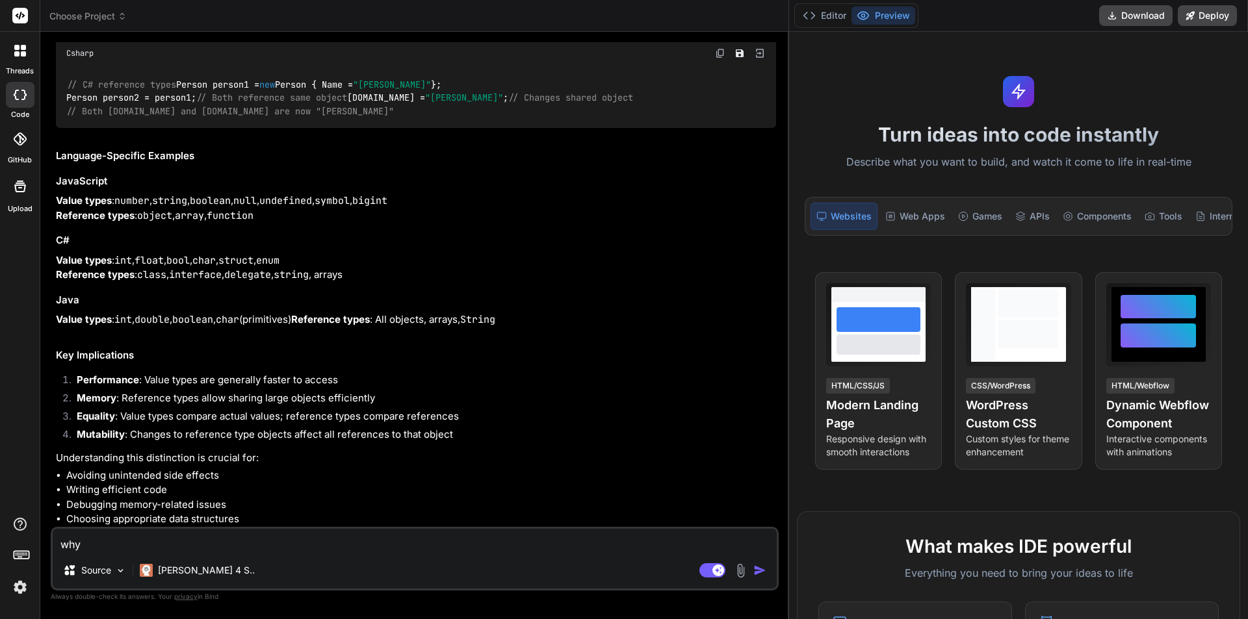
type textarea "x"
type textarea "why we"
type textarea "x"
type textarea "why we"
type textarea "x"
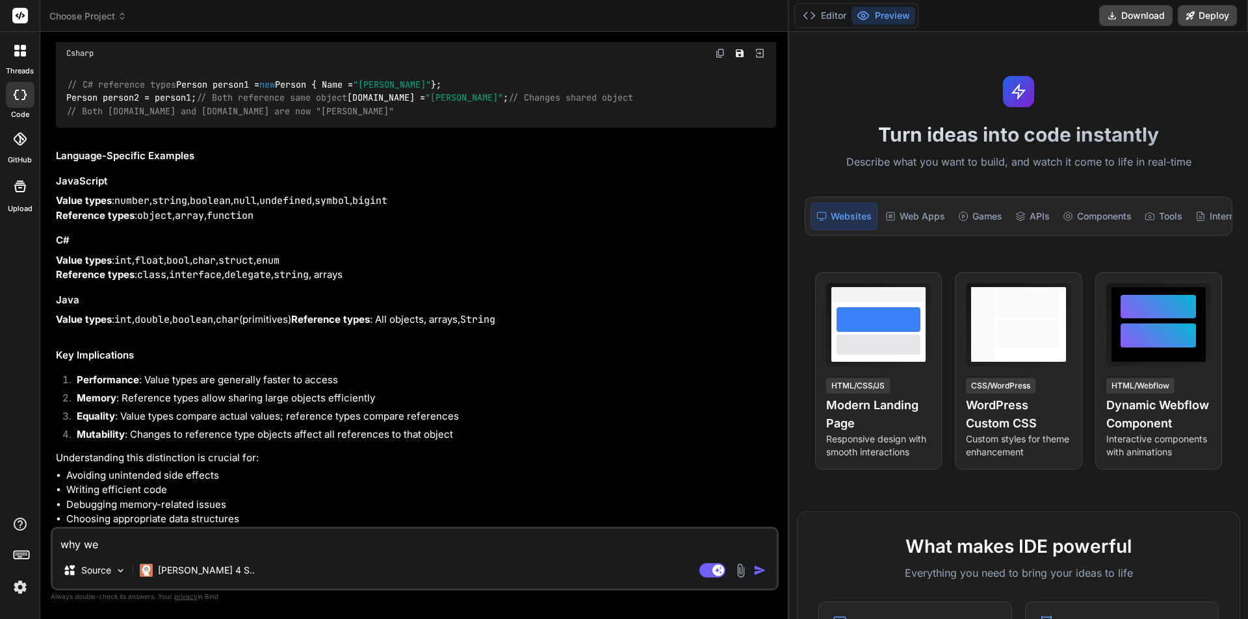
type textarea "why we u"
type textarea "x"
type textarea "why we us"
type textarea "x"
type textarea "why we use"
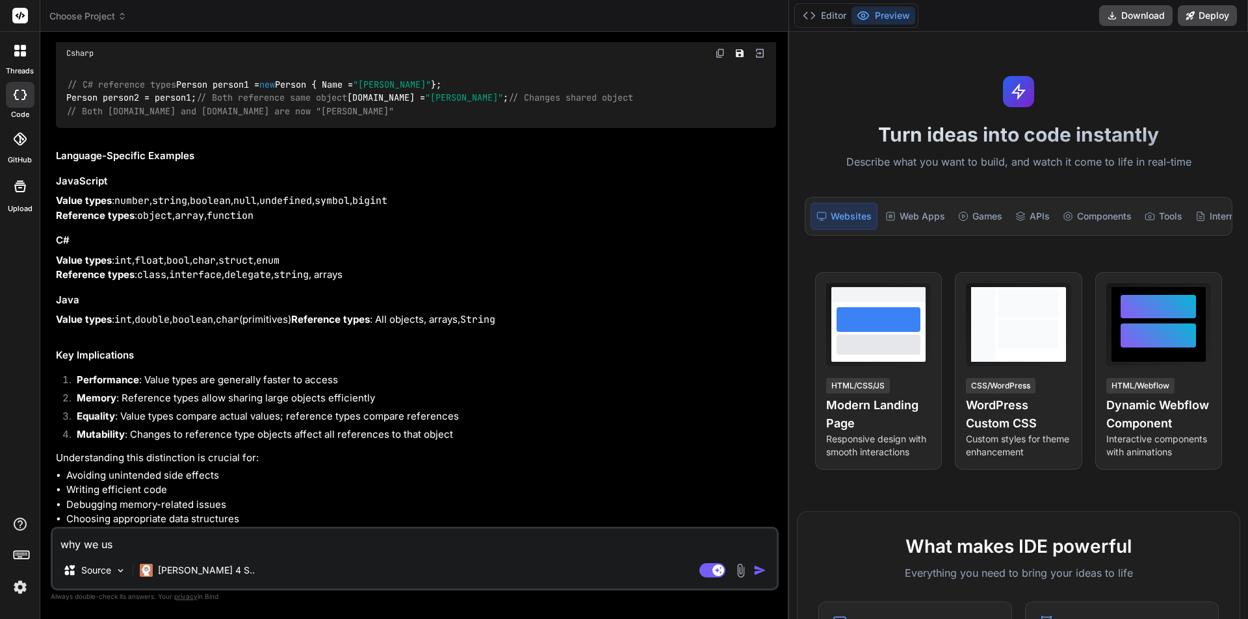
type textarea "x"
type textarea "why we use"
type textarea "x"
type textarea "why we use o"
type textarea "x"
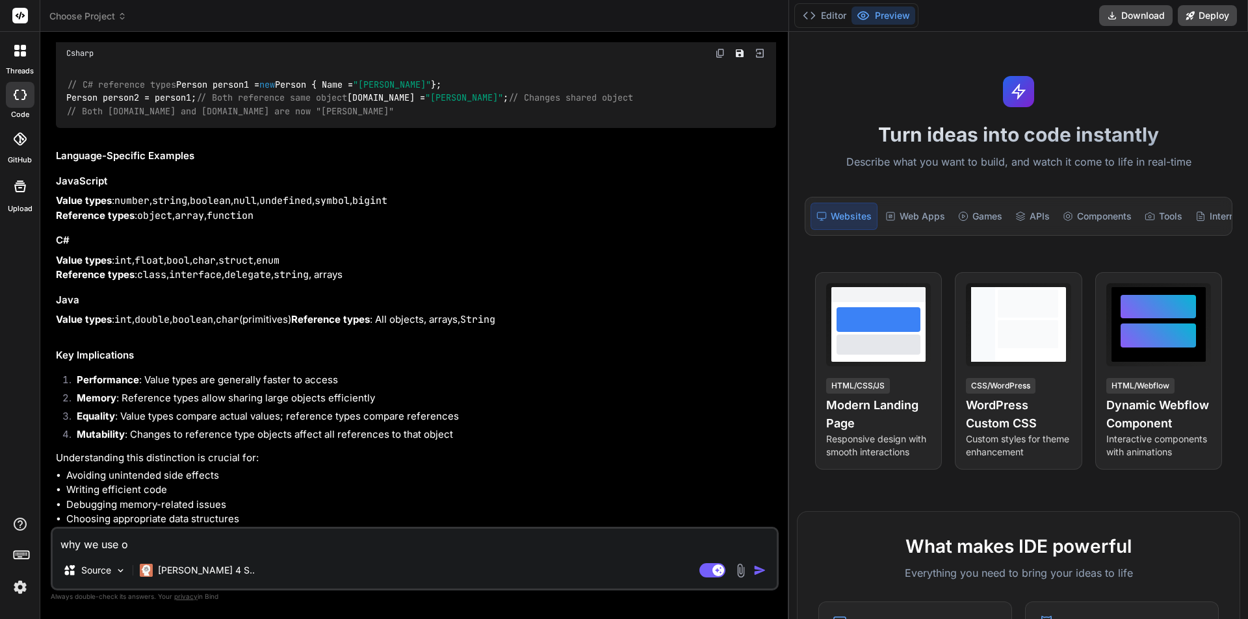
type textarea "why we use ou"
type textarea "x"
type textarea "why we use out"
type textarea "x"
type textarea "why we use out"
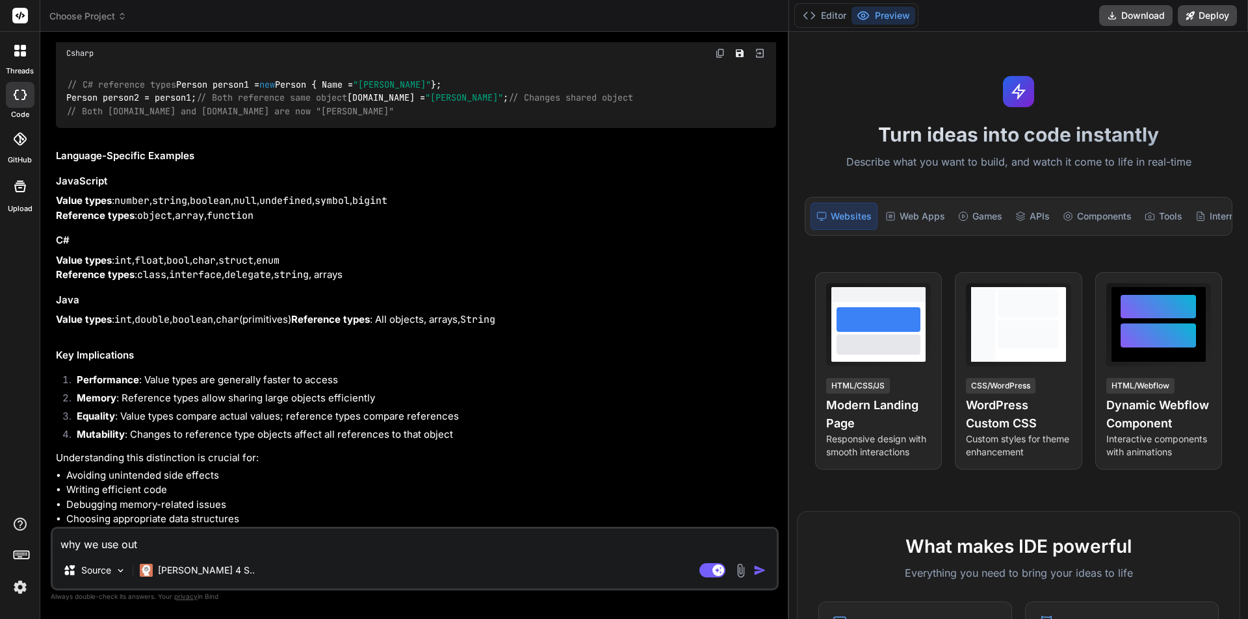
type textarea "x"
type textarea "why we use out a"
type textarea "x"
type textarea "why we use out an"
type textarea "x"
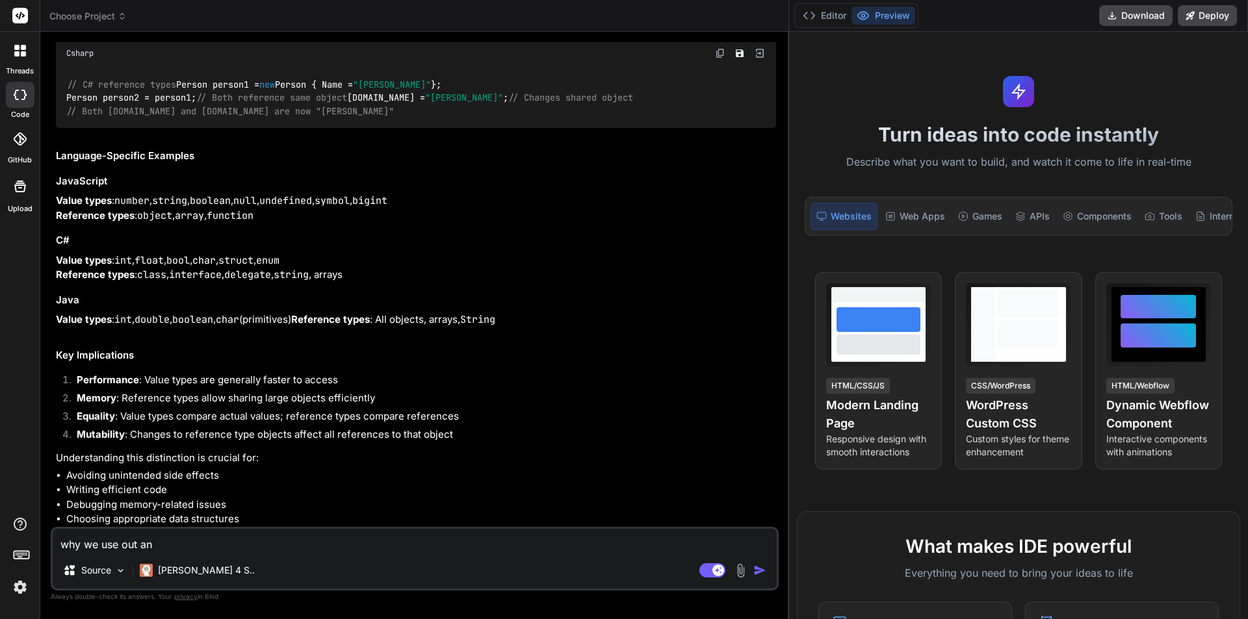
type textarea "why we use out and"
type textarea "x"
type textarea "why we use out and"
type textarea "x"
type textarea "why we use out and r"
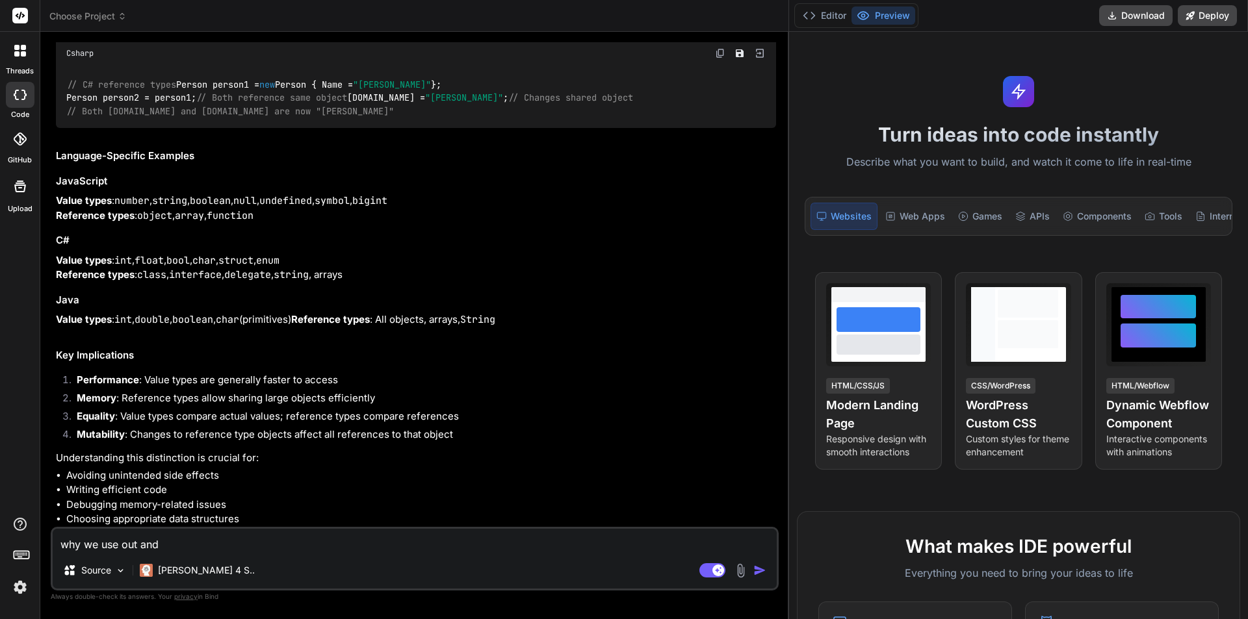
type textarea "x"
type textarea "why we use out and re"
type textarea "x"
type textarea "why we use out and red"
type textarea "x"
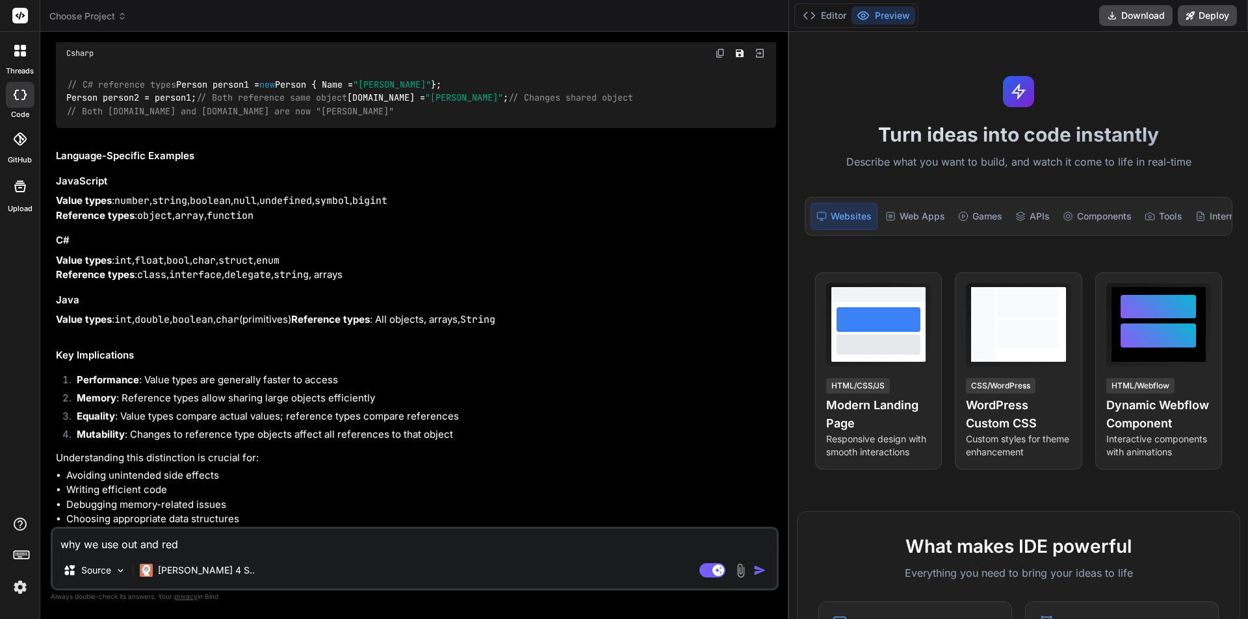
type textarea "why we use out and redf"
type textarea "x"
type textarea "why we use out and redf"
type textarea "x"
type textarea "why we use out and redf k"
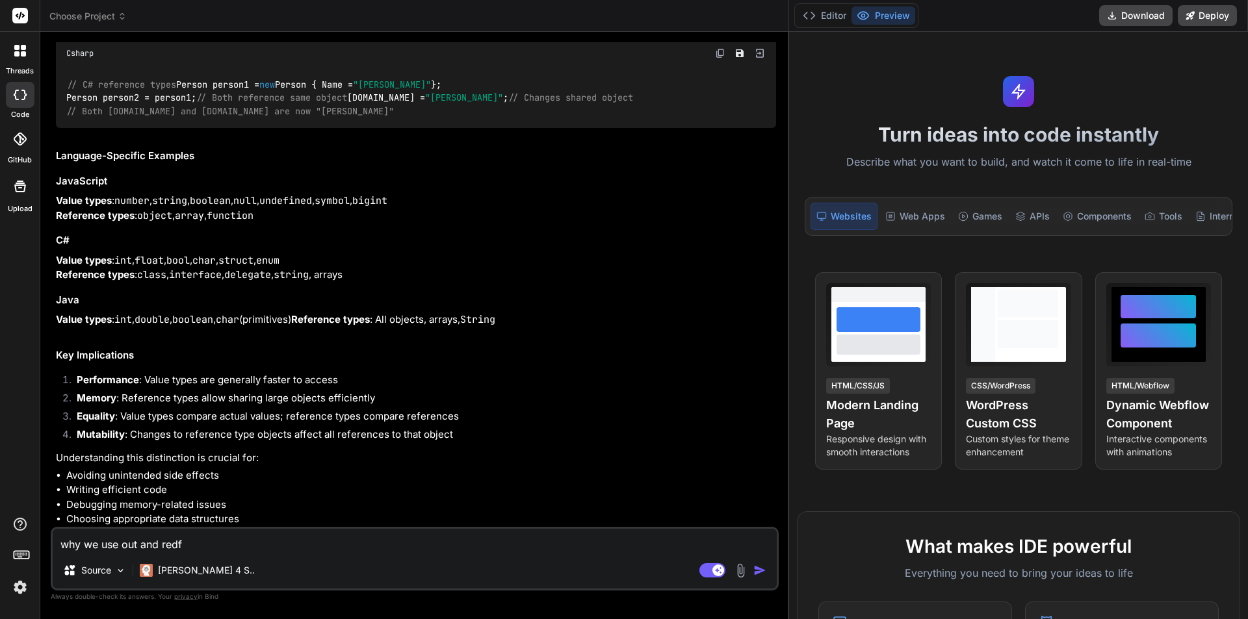
type textarea "x"
type textarea "why we use out and redf"
type textarea "x"
type textarea "why we use out and redf"
type textarea "x"
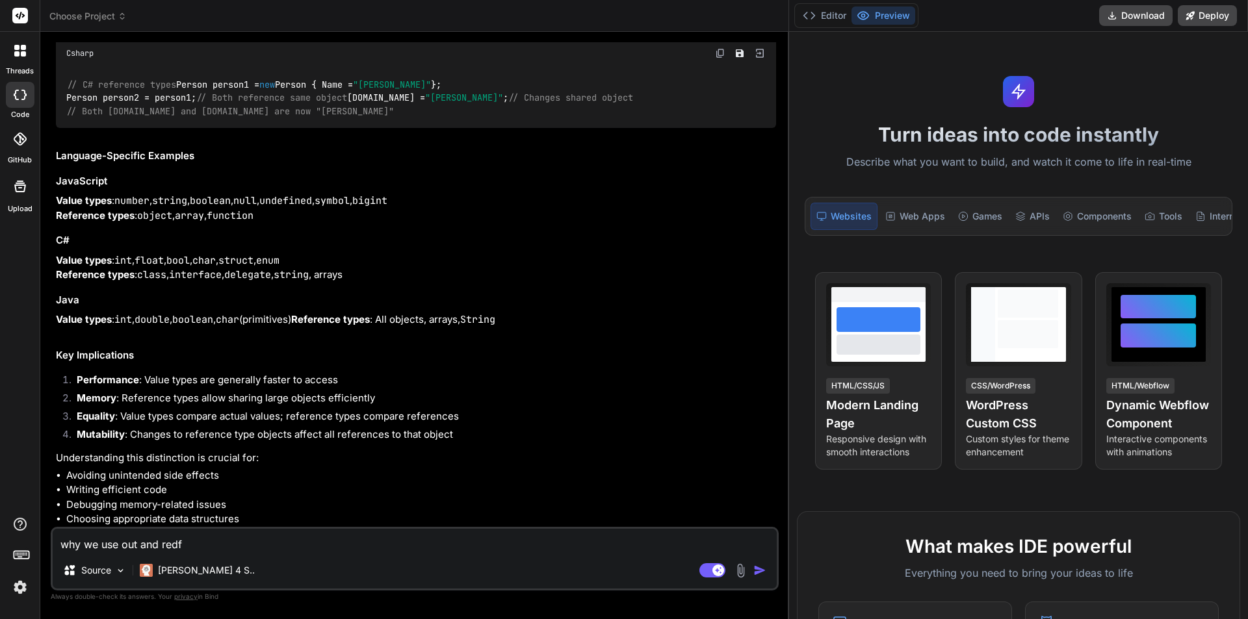
type textarea "why we use out and red"
type textarea "x"
type textarea "why we use out and re"
type textarea "x"
type textarea "why we use out and ref"
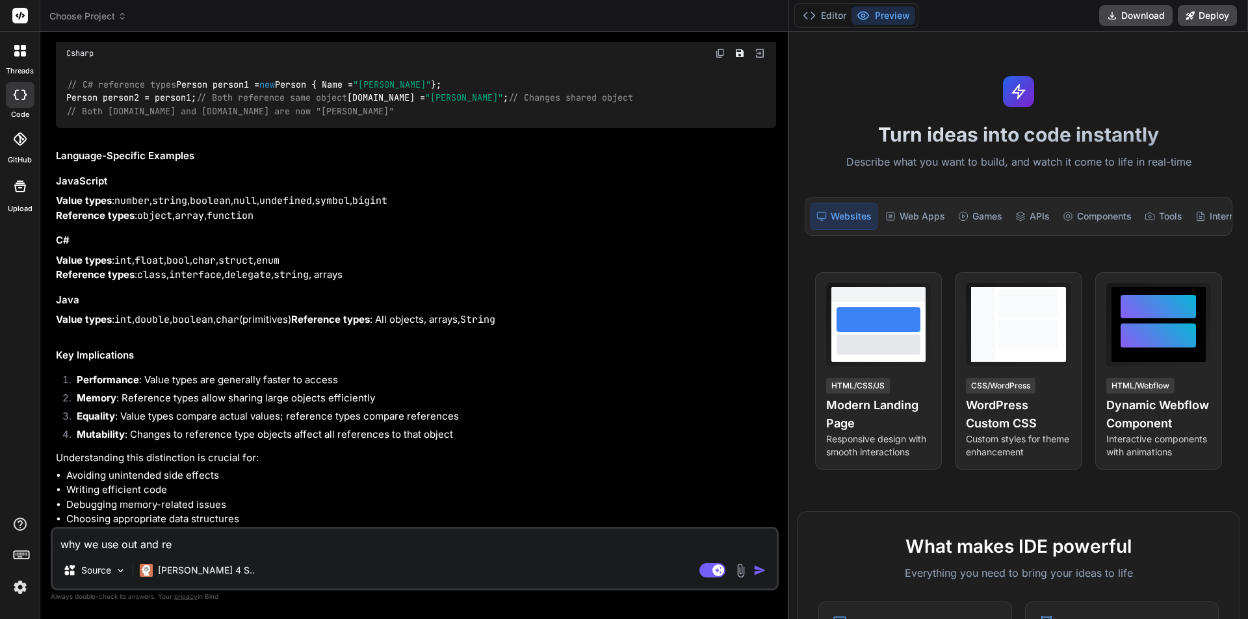
type textarea "x"
type textarea "why we use out and ref"
type textarea "x"
type textarea "why we use out and ref k"
type textarea "x"
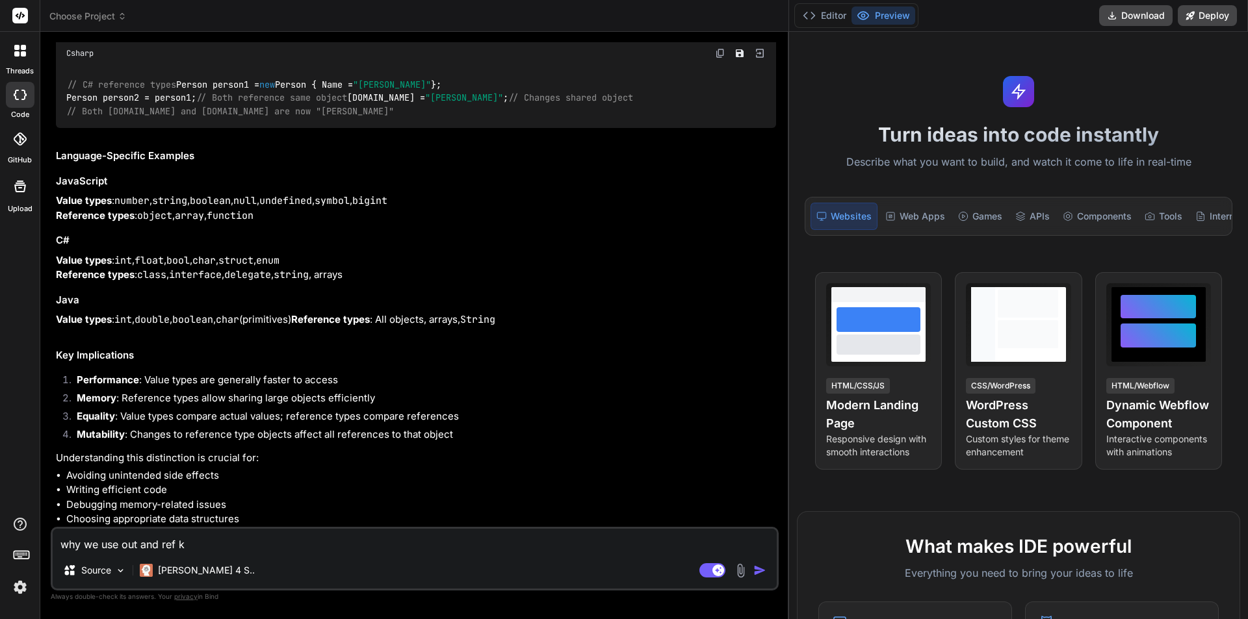
type textarea "why we use out and ref ke"
type textarea "x"
type textarea "why we use out and ref key"
type textarea "x"
type textarea "why we use out and ref keyw"
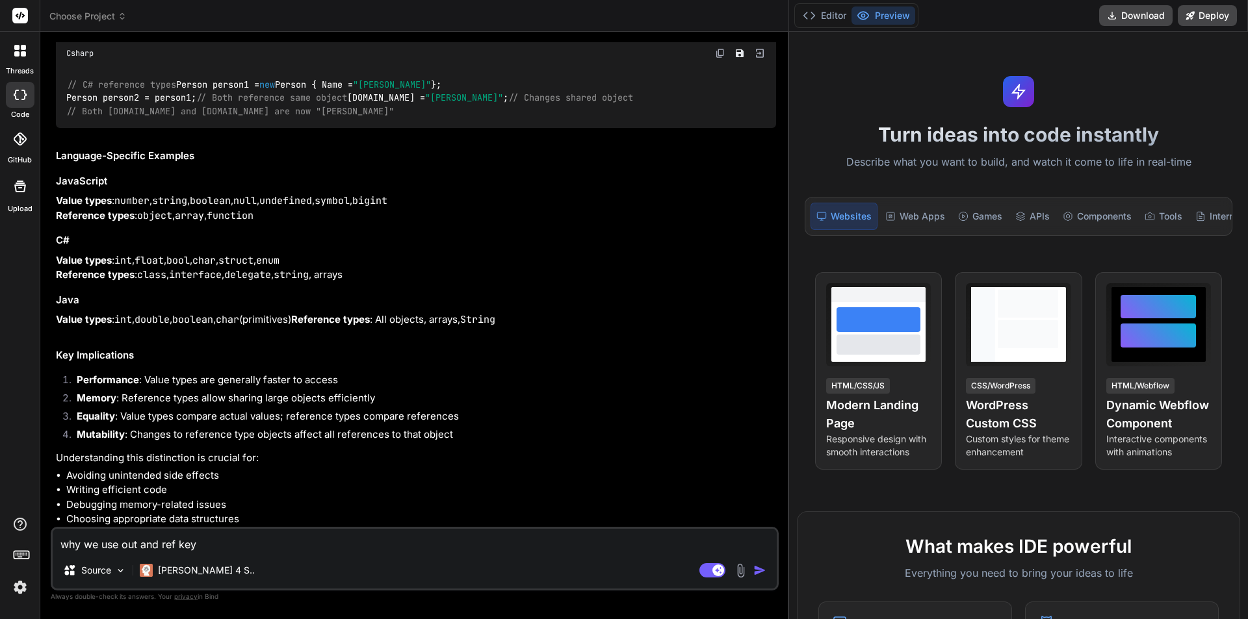
type textarea "x"
type textarea "why we use out and ref keywo"
type textarea "x"
type textarea "why we use out and ref keywor"
type textarea "x"
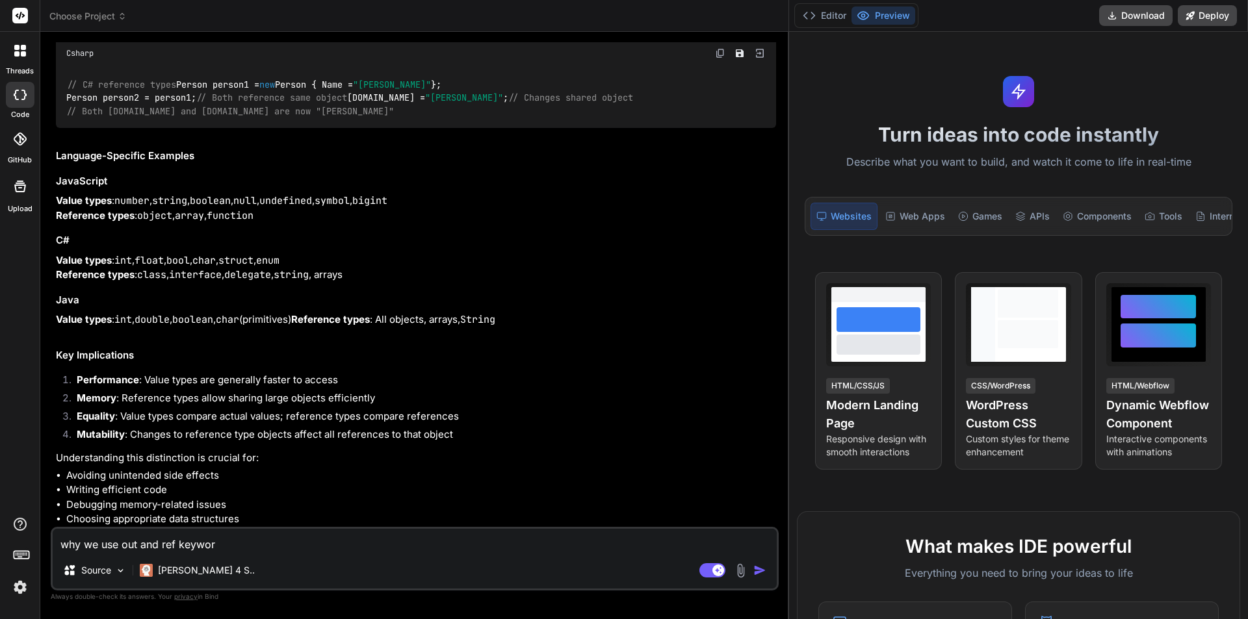
type textarea "why we use out and ref keywork"
click at [712, 571] on rect at bounding box center [718, 571] width 12 height 12
click at [753, 568] on img "button" at bounding box center [759, 570] width 13 height 13
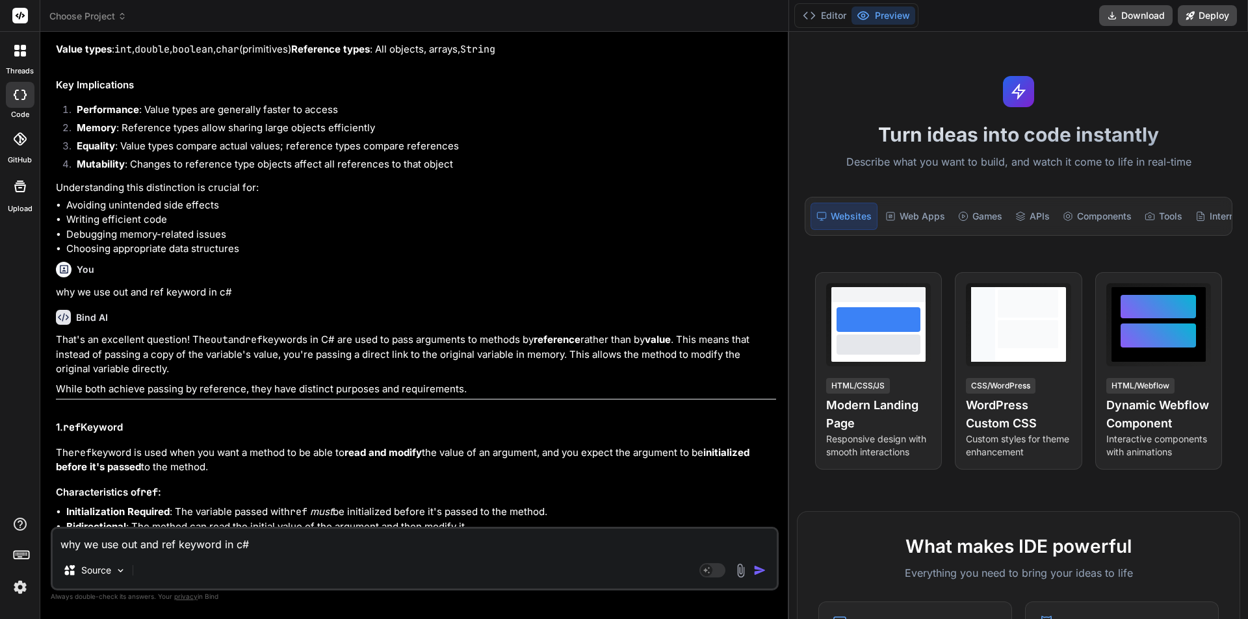
scroll to position [1421, 0]
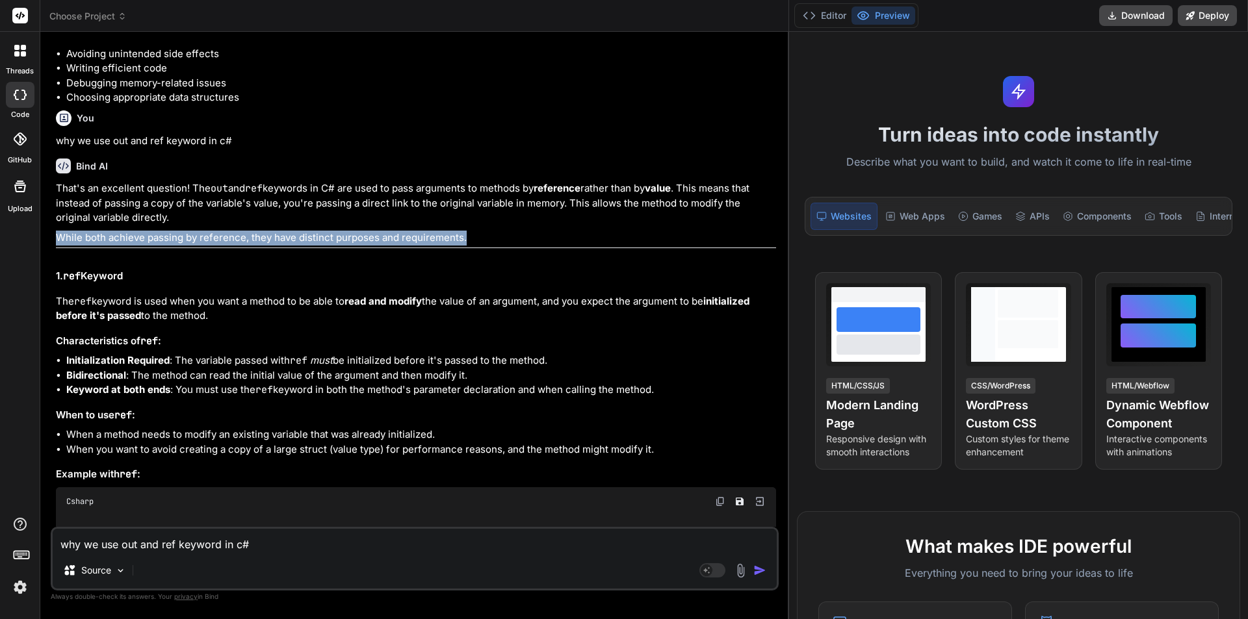
drag, startPoint x: 56, startPoint y: 370, endPoint x: 475, endPoint y: 374, distance: 419.2
click at [475, 246] on p "While both achieve passing by reference, they have distinct purposes and requir…" at bounding box center [416, 238] width 720 height 15
click at [506, 246] on p "While both achieve passing by reference, they have distinct purposes and requir…" at bounding box center [416, 238] width 720 height 15
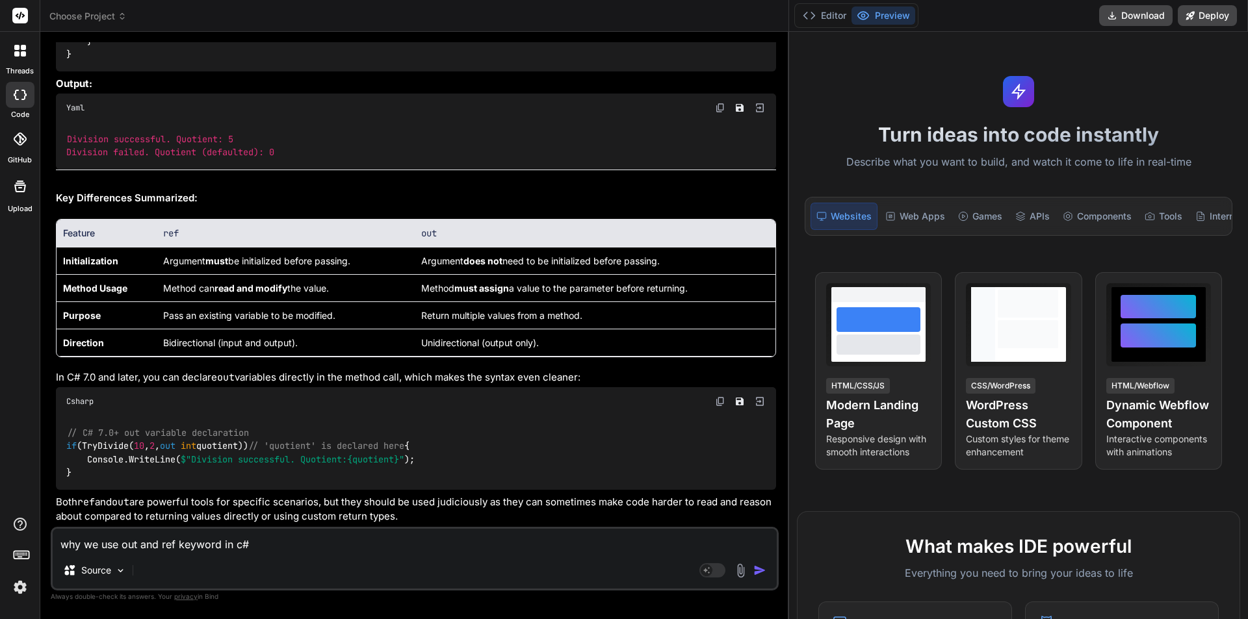
scroll to position [3353, 0]
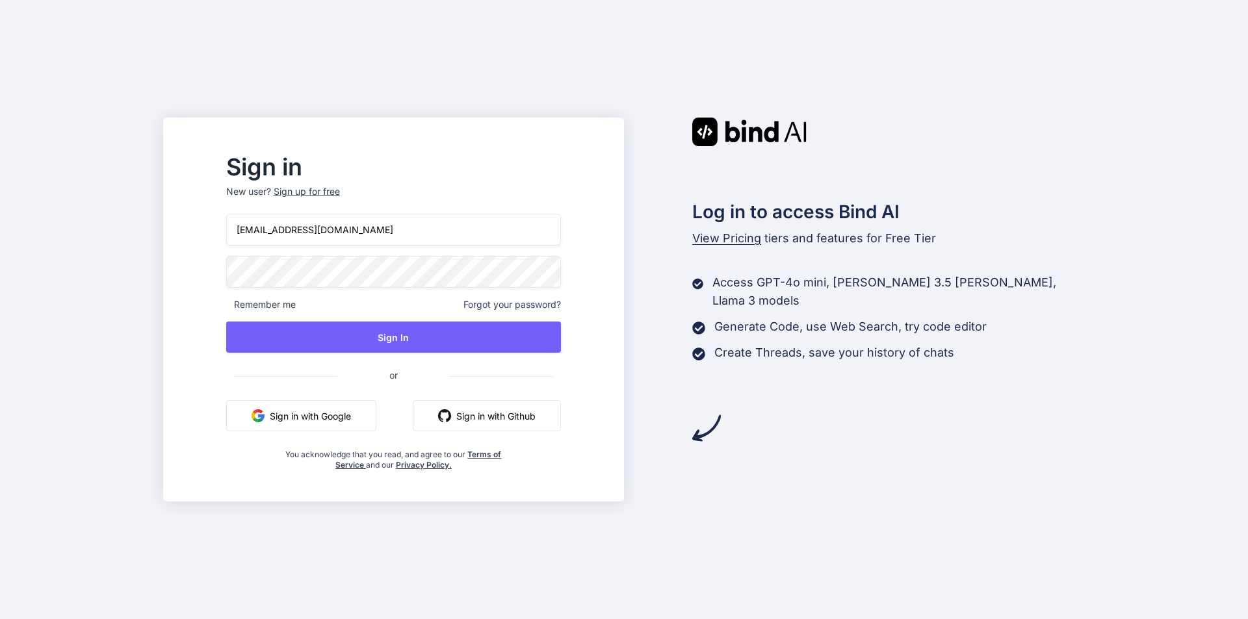
drag, startPoint x: 293, startPoint y: 231, endPoint x: 306, endPoint y: 248, distance: 21.3
click at [293, 231] on input "[EMAIL_ADDRESS][DOMAIN_NAME]" at bounding box center [393, 230] width 335 height 32
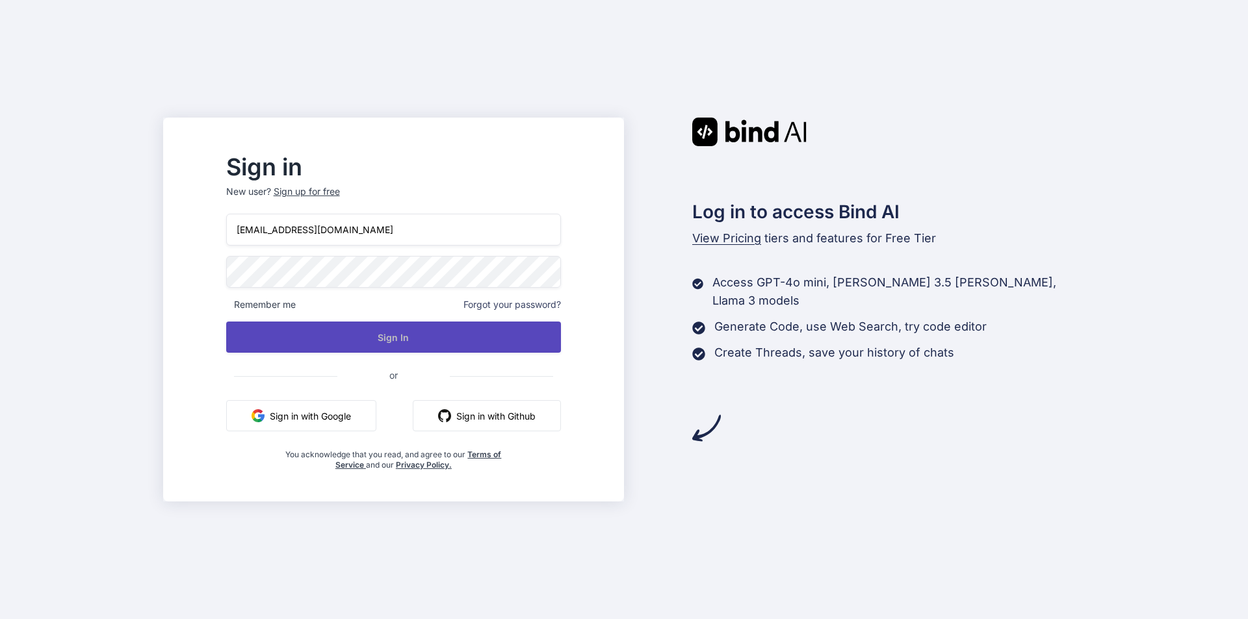
type input "[EMAIL_ADDRESS][DOMAIN_NAME]"
click at [422, 338] on button "Sign In" at bounding box center [393, 337] width 335 height 31
